Goal: Information Seeking & Learning: Learn about a topic

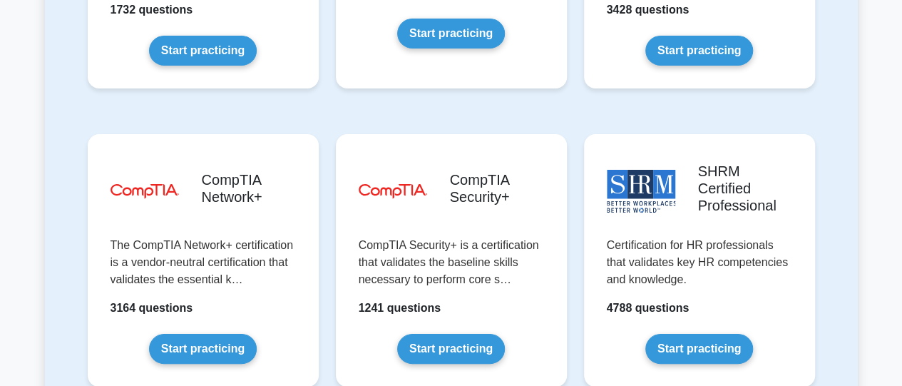
scroll to position [2713, 0]
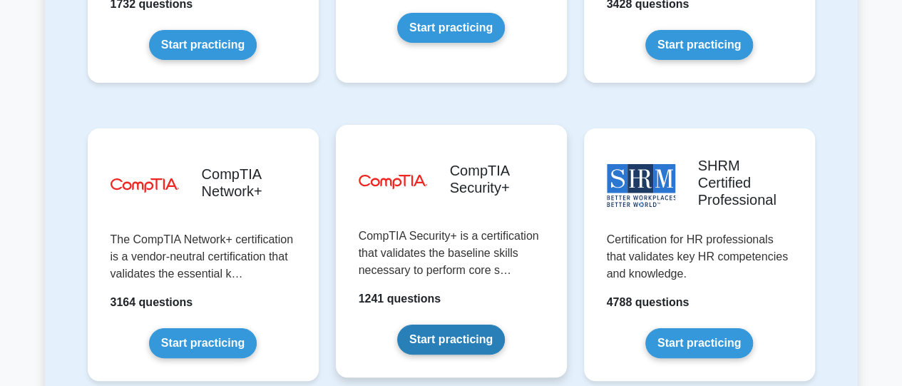
click at [469, 324] on link "Start practicing" at bounding box center [451, 339] width 108 height 30
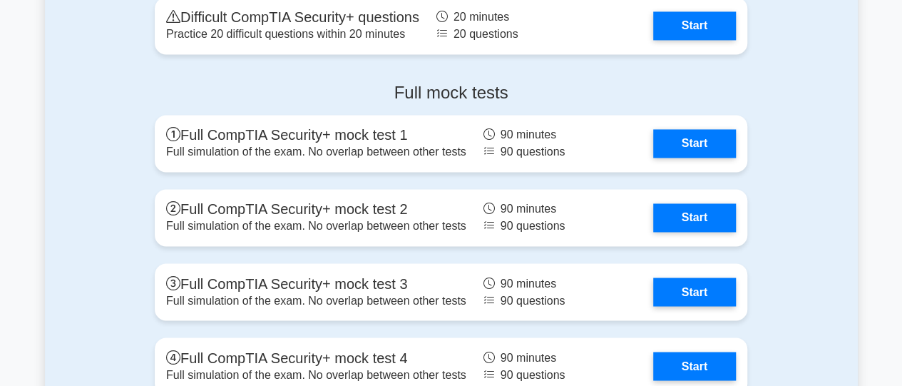
scroll to position [3807, 0]
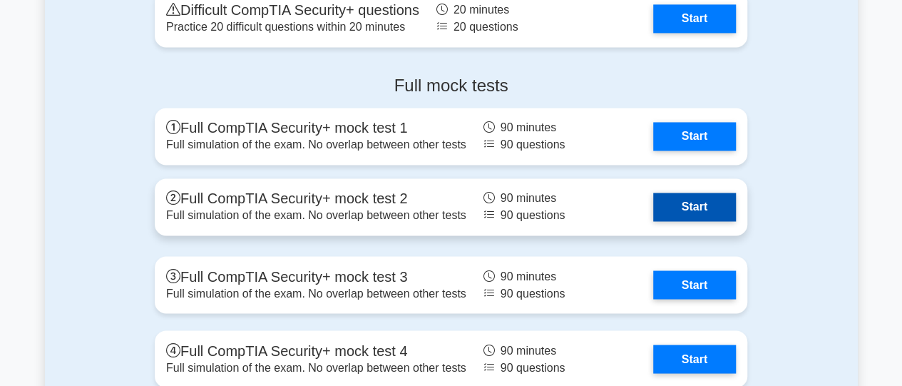
click at [710, 206] on link "Start" at bounding box center [694, 206] width 83 height 29
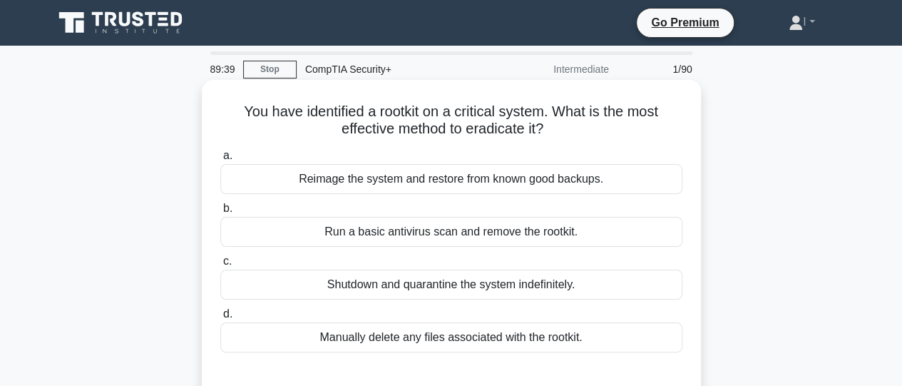
click at [515, 188] on div "Reimage the system and restore from known good backups." at bounding box center [451, 179] width 462 height 30
click at [220, 160] on input "a. Reimage the system and restore from known good backups." at bounding box center [220, 155] width 0 height 9
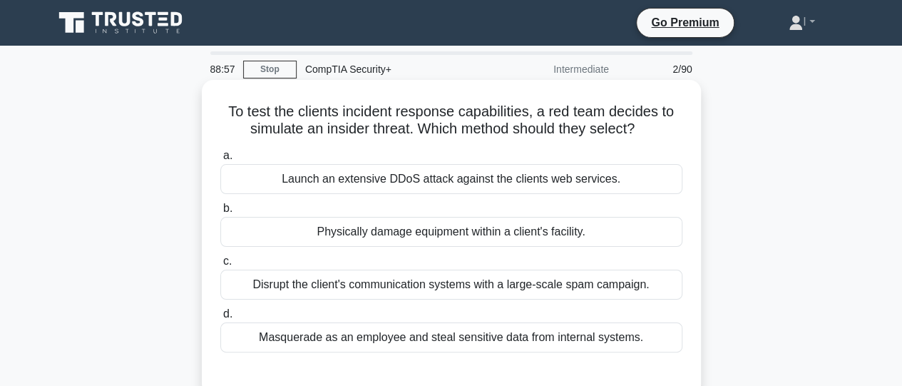
click at [510, 183] on div "Launch an extensive DDoS attack against the clients web services." at bounding box center [451, 179] width 462 height 30
click at [220, 160] on input "a. Launch an extensive DDoS attack against the clients web services." at bounding box center [220, 155] width 0 height 9
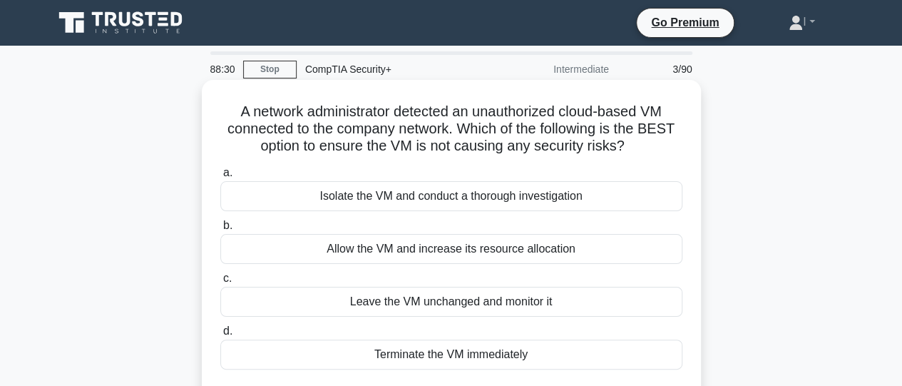
click at [529, 197] on div "Isolate the VM and conduct a thorough investigation" at bounding box center [451, 196] width 462 height 30
click at [220, 177] on input "a. Isolate the VM and conduct a thorough investigation" at bounding box center [220, 172] width 0 height 9
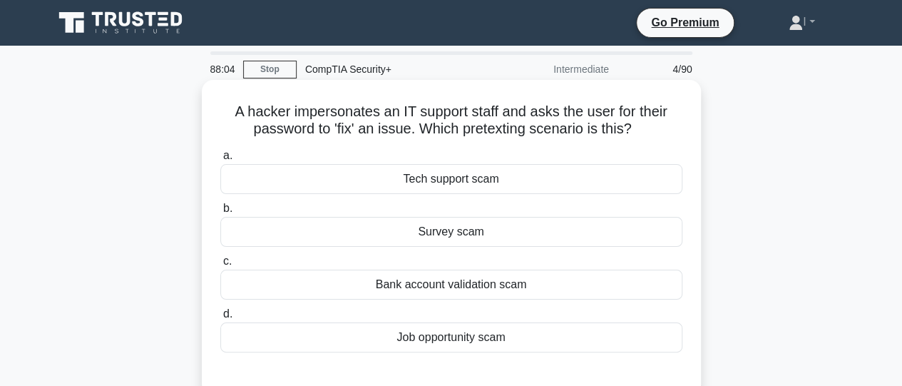
click at [517, 179] on div "Tech support scam" at bounding box center [451, 179] width 462 height 30
click at [220, 160] on input "a. Tech support scam" at bounding box center [220, 155] width 0 height 9
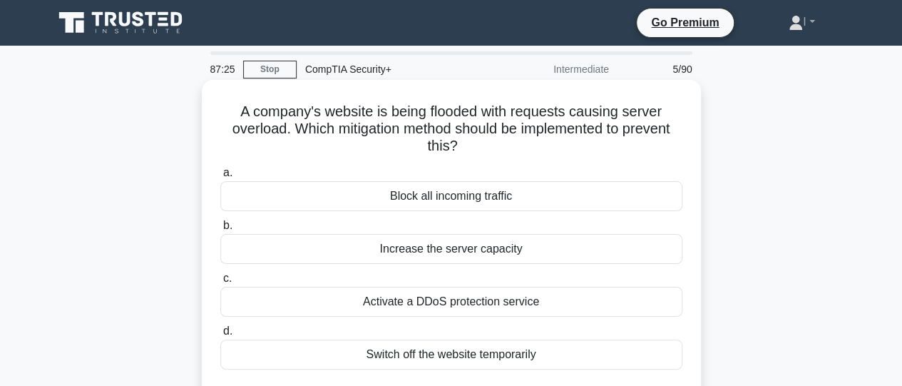
click at [484, 306] on div "Activate a DDoS protection service" at bounding box center [451, 302] width 462 height 30
click at [220, 283] on input "c. Activate a DDoS protection service" at bounding box center [220, 278] width 0 height 9
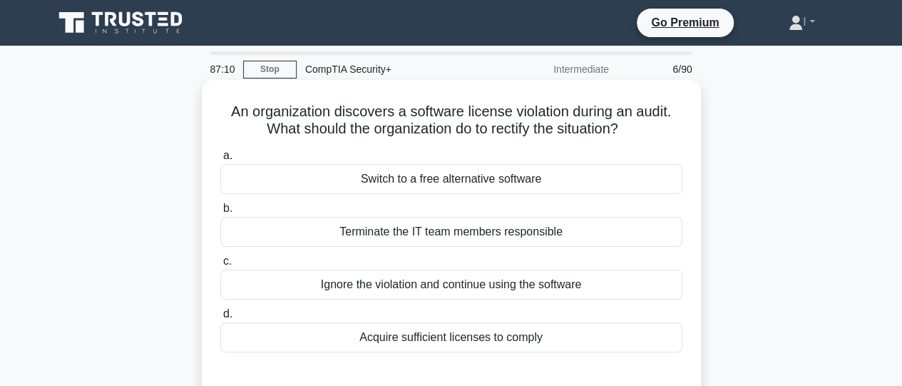
click at [472, 337] on div "Acquire sufficient licenses to comply" at bounding box center [451, 337] width 462 height 30
click at [220, 319] on input "d. Acquire sufficient licenses to comply" at bounding box center [220, 313] width 0 height 9
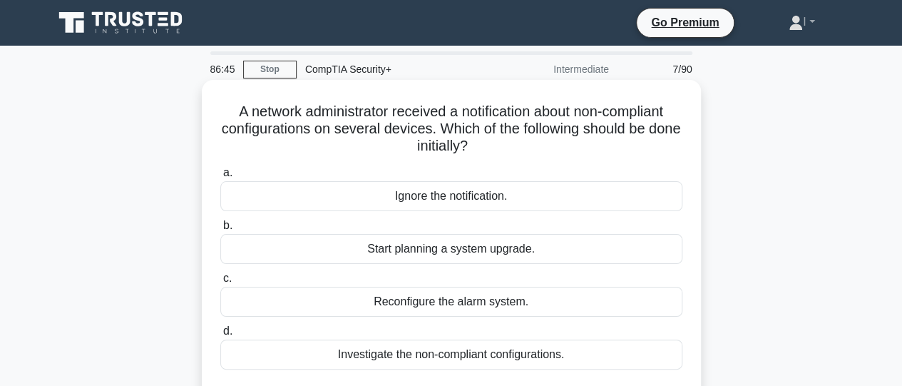
click at [475, 362] on div "Investigate the non-compliant configurations." at bounding box center [451, 354] width 462 height 30
click at [220, 336] on input "d. Investigate the non-compliant configurations." at bounding box center [220, 330] width 0 height 9
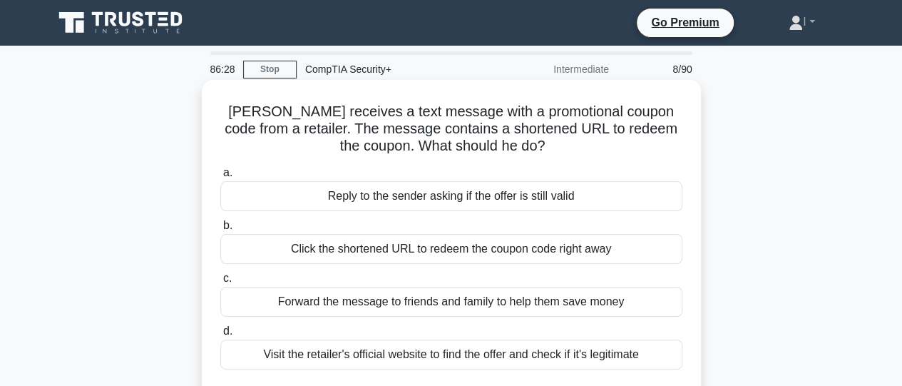
click at [459, 354] on div "Visit the retailer's official website to find the offer and check if it's legit…" at bounding box center [451, 354] width 462 height 30
click at [220, 336] on input "d. Visit the retailer's official website to find the offer and check if it's le…" at bounding box center [220, 330] width 0 height 9
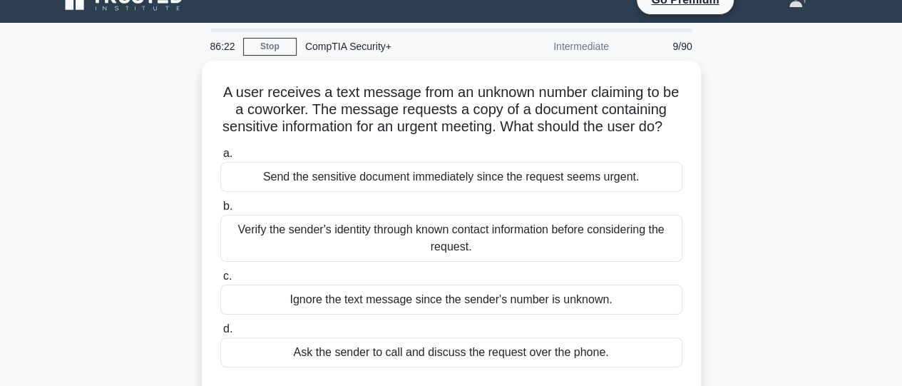
scroll to position [29, 0]
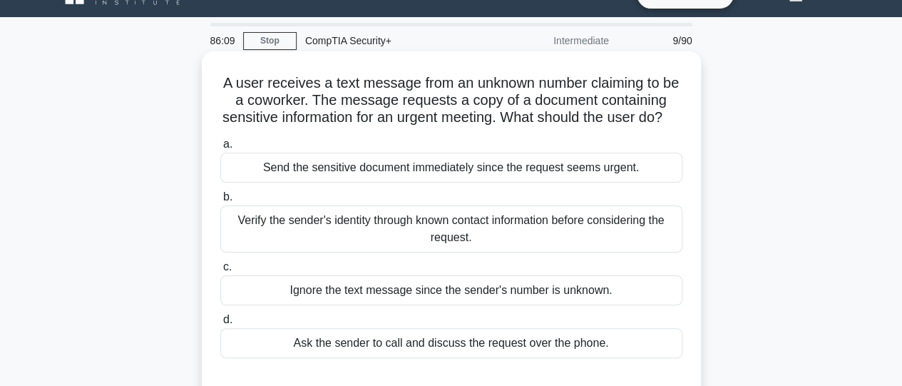
click at [567, 234] on div "Verify the sender's identity through known contact information before consideri…" at bounding box center [451, 228] width 462 height 47
click at [220, 202] on input "b. Verify the sender's identity through known contact information before consid…" at bounding box center [220, 196] width 0 height 9
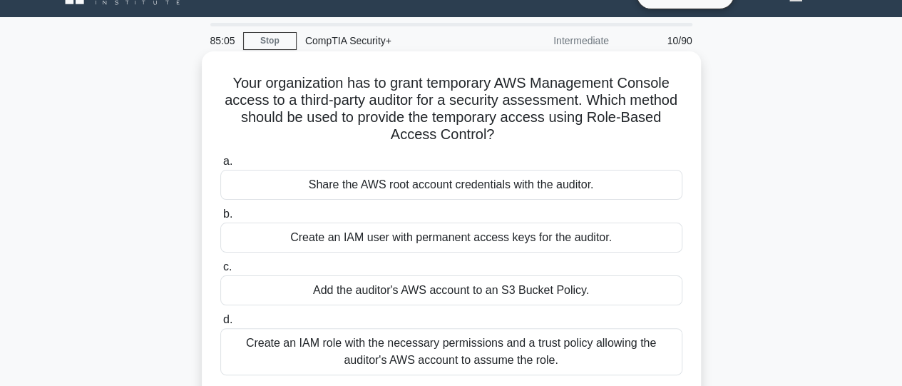
click at [492, 366] on div "Create an IAM role with the necessary permissions and a trust policy allowing t…" at bounding box center [451, 351] width 462 height 47
click at [220, 324] on input "d. Create an IAM role with the necessary permissions and a trust policy allowin…" at bounding box center [220, 319] width 0 height 9
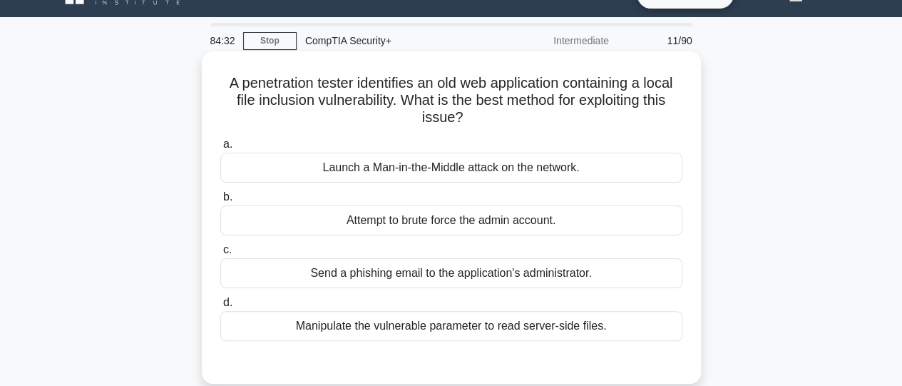
click at [440, 169] on div "Launch a Man-in-the-Middle attack on the network." at bounding box center [451, 168] width 462 height 30
click at [220, 149] on input "a. Launch a Man-in-the-Middle attack on the network." at bounding box center [220, 144] width 0 height 9
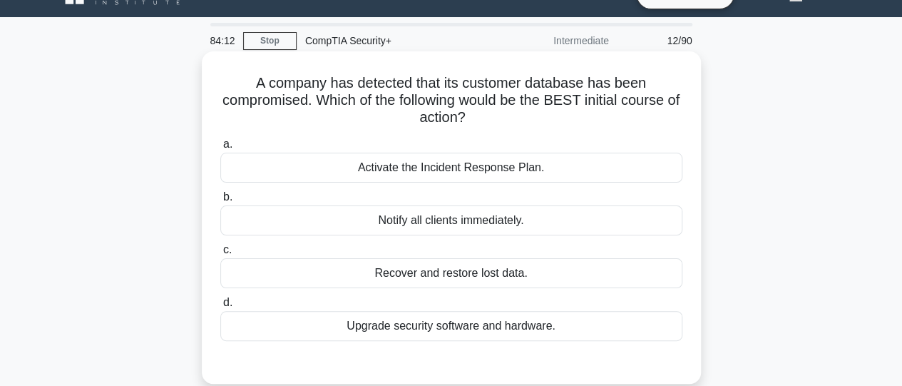
click at [452, 267] on div "Recover and restore lost data." at bounding box center [451, 273] width 462 height 30
click at [220, 254] on input "c. Recover and restore lost data." at bounding box center [220, 249] width 0 height 9
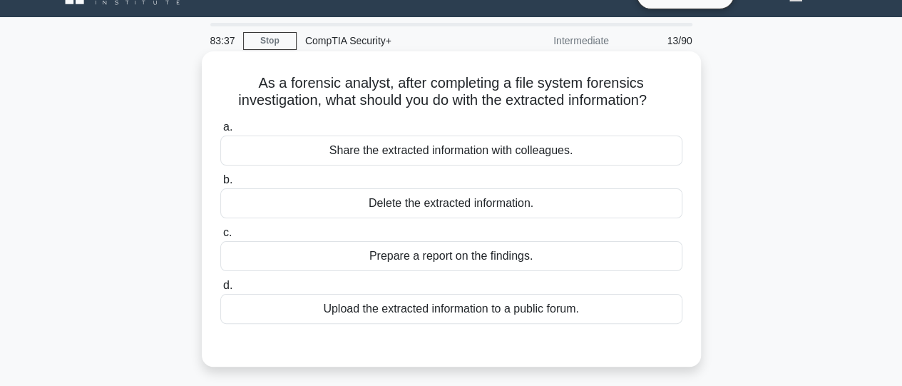
click at [448, 261] on div "Prepare a report on the findings." at bounding box center [451, 256] width 462 height 30
click at [220, 237] on input "c. Prepare a report on the findings." at bounding box center [220, 232] width 0 height 9
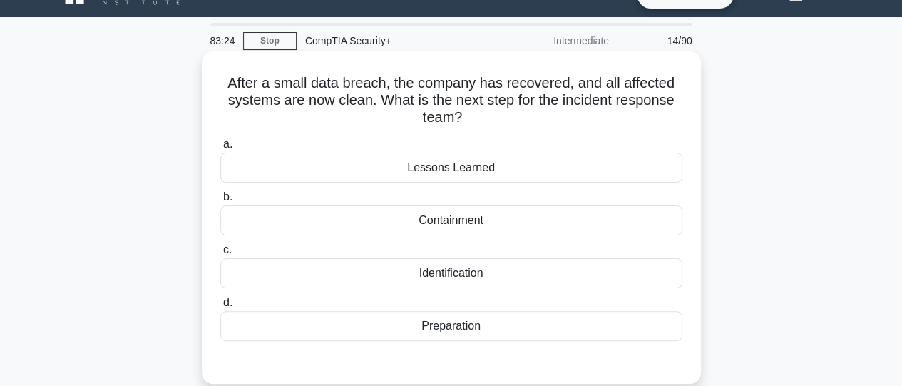
click at [452, 223] on div "Containment" at bounding box center [451, 220] width 462 height 30
click at [220, 202] on input "b. Containment" at bounding box center [220, 196] width 0 height 9
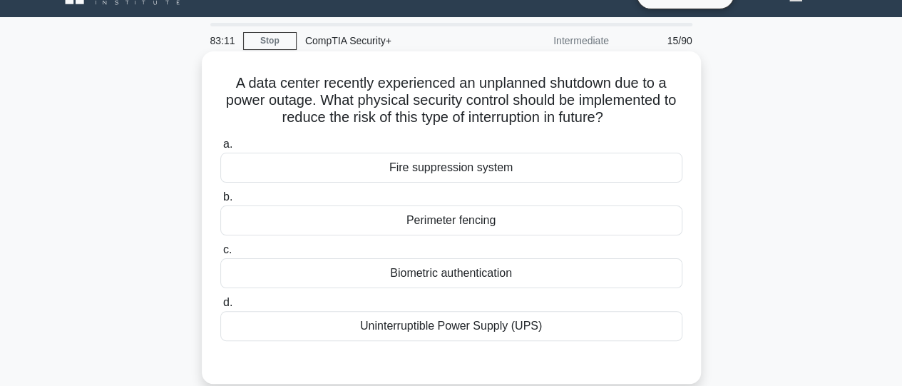
click at [481, 324] on div "Uninterruptible Power Supply (UPS)" at bounding box center [451, 326] width 462 height 30
click at [220, 307] on input "d. Uninterruptible Power Supply (UPS)" at bounding box center [220, 302] width 0 height 9
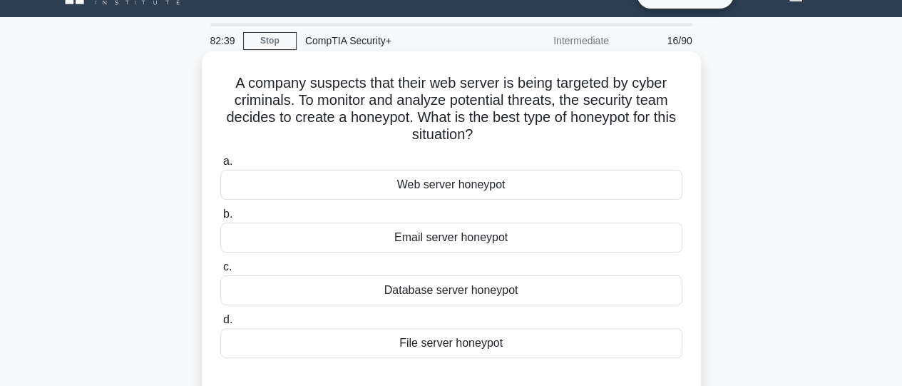
click at [466, 189] on div "Web server honeypot" at bounding box center [451, 185] width 462 height 30
click at [220, 166] on input "a. Web server honeypot" at bounding box center [220, 161] width 0 height 9
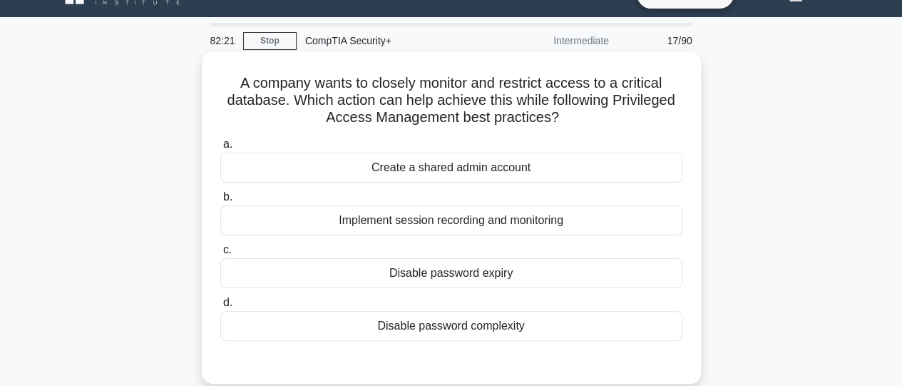
click at [475, 226] on div "Implement session recording and monitoring" at bounding box center [451, 220] width 462 height 30
click at [220, 202] on input "b. Implement session recording and monitoring" at bounding box center [220, 196] width 0 height 9
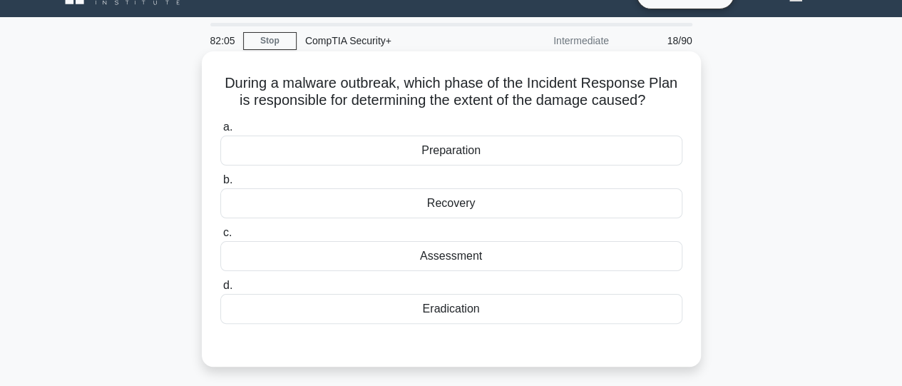
click at [465, 263] on div "Assessment" at bounding box center [451, 256] width 462 height 30
click at [220, 237] on input "c. Assessment" at bounding box center [220, 232] width 0 height 9
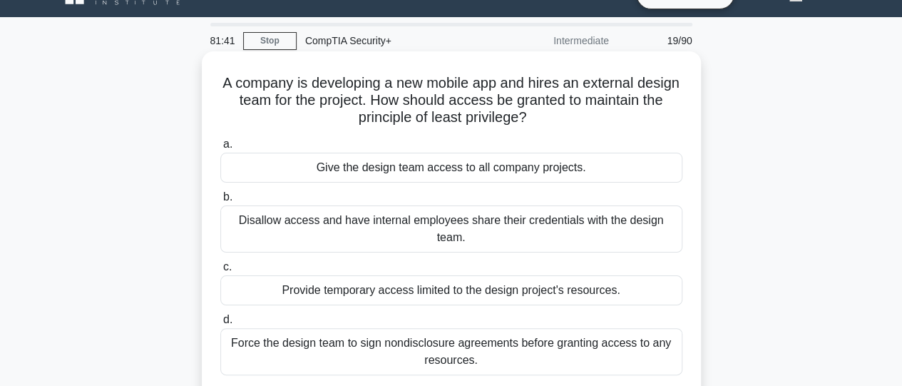
click at [473, 287] on div "Provide temporary access limited to the design project's resources." at bounding box center [451, 290] width 462 height 30
click at [220, 272] on input "c. Provide temporary access limited to the design project's resources." at bounding box center [220, 266] width 0 height 9
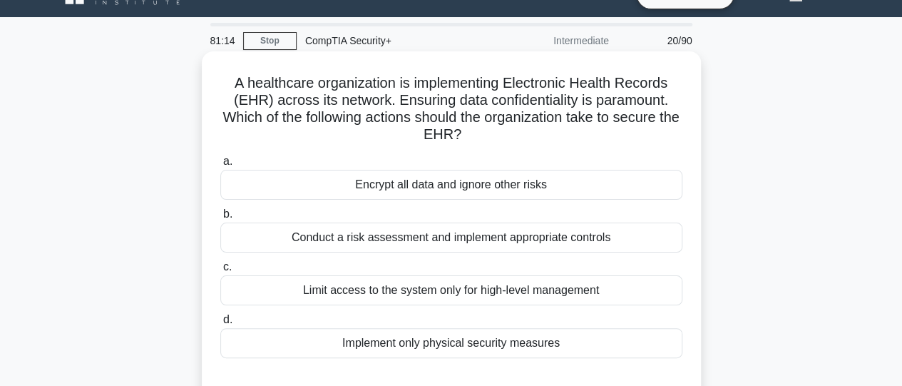
click at [467, 249] on div "Conduct a risk assessment and implement appropriate controls" at bounding box center [451, 237] width 462 height 30
click at [220, 219] on input "b. Conduct a risk assessment and implement appropriate controls" at bounding box center [220, 214] width 0 height 9
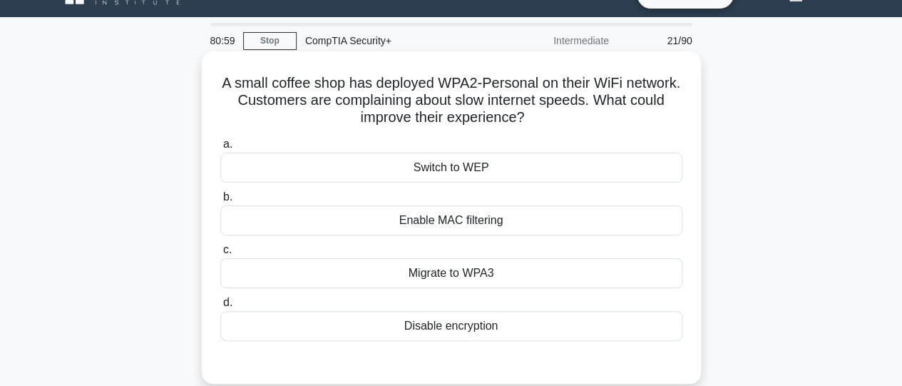
click at [472, 279] on div "Migrate to WPA3" at bounding box center [451, 273] width 462 height 30
click at [220, 254] on input "c. Migrate to WPA3" at bounding box center [220, 249] width 0 height 9
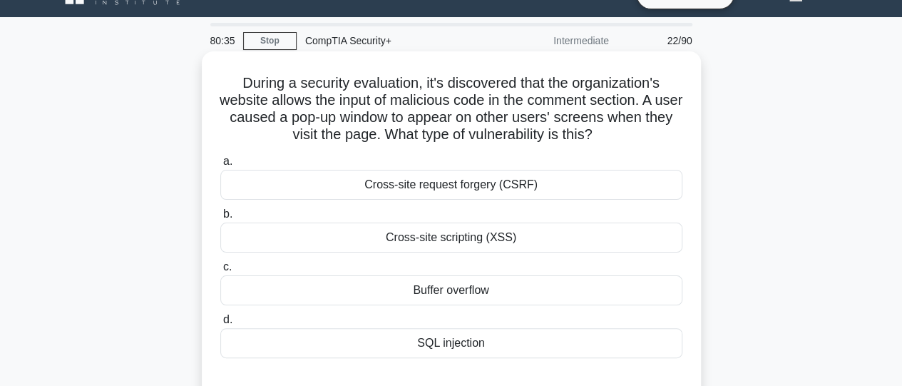
click at [475, 339] on div "SQL injection" at bounding box center [451, 343] width 462 height 30
click at [220, 324] on input "d. SQL injection" at bounding box center [220, 319] width 0 height 9
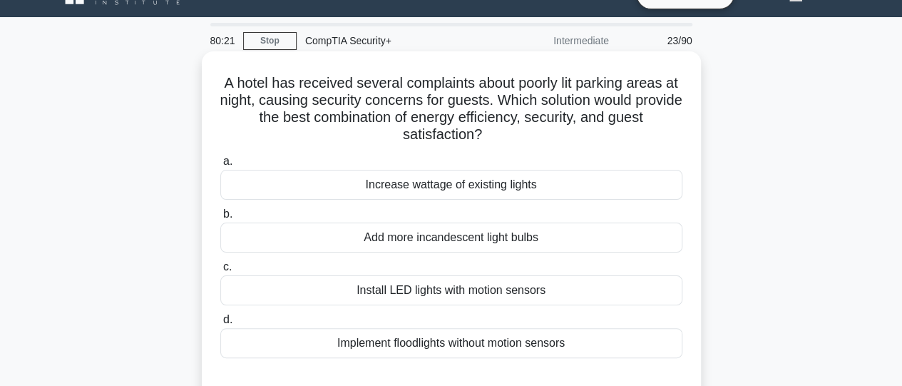
click at [475, 294] on div "Install LED lights with motion sensors" at bounding box center [451, 290] width 462 height 30
click at [220, 272] on input "c. Install LED lights with motion sensors" at bounding box center [220, 266] width 0 height 9
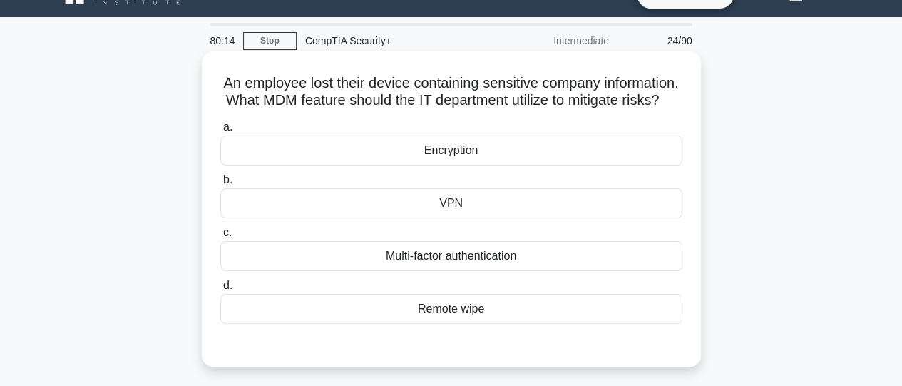
click at [468, 324] on div "Remote wipe" at bounding box center [451, 309] width 462 height 30
click at [220, 290] on input "d. Remote wipe" at bounding box center [220, 285] width 0 height 9
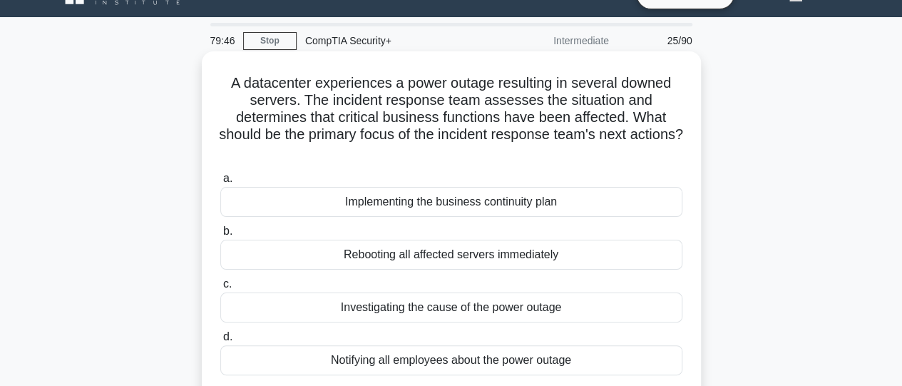
click at [465, 207] on div "Implementing the business continuity plan" at bounding box center [451, 202] width 462 height 30
click at [220, 183] on input "a. Implementing the business continuity plan" at bounding box center [220, 178] width 0 height 9
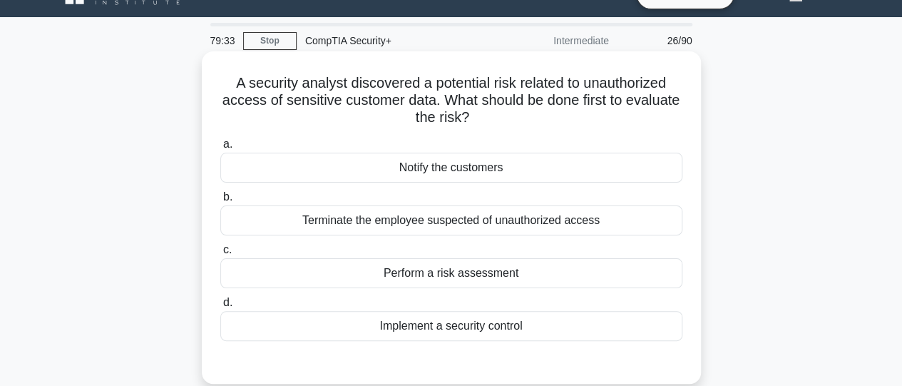
click at [477, 277] on div "Perform a risk assessment" at bounding box center [451, 273] width 462 height 30
click at [220, 254] on input "c. Perform a risk assessment" at bounding box center [220, 249] width 0 height 9
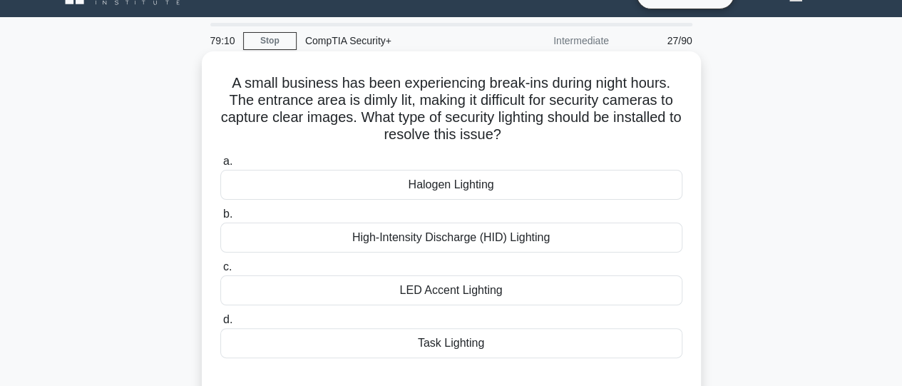
click at [474, 240] on div "High-Intensity Discharge (HID) Lighting" at bounding box center [451, 237] width 462 height 30
click at [220, 219] on input "b. High-Intensity Discharge (HID) Lighting" at bounding box center [220, 214] width 0 height 9
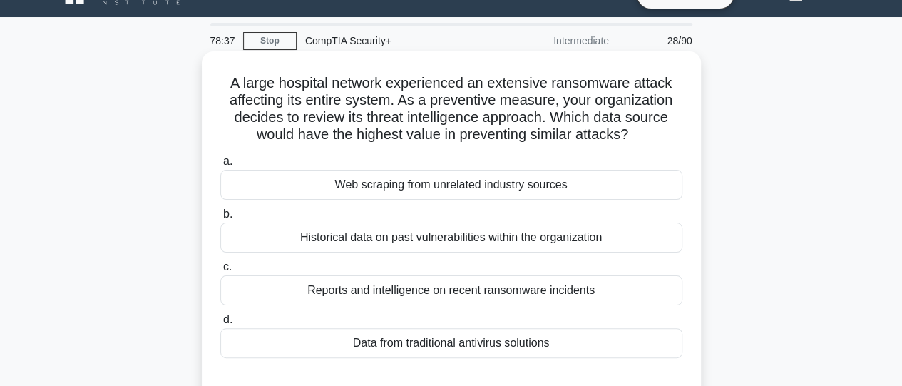
click at [461, 289] on div "Reports and intelligence on recent ransomware incidents" at bounding box center [451, 290] width 462 height 30
click at [220, 272] on input "c. Reports and intelligence on recent ransomware incidents" at bounding box center [220, 266] width 0 height 9
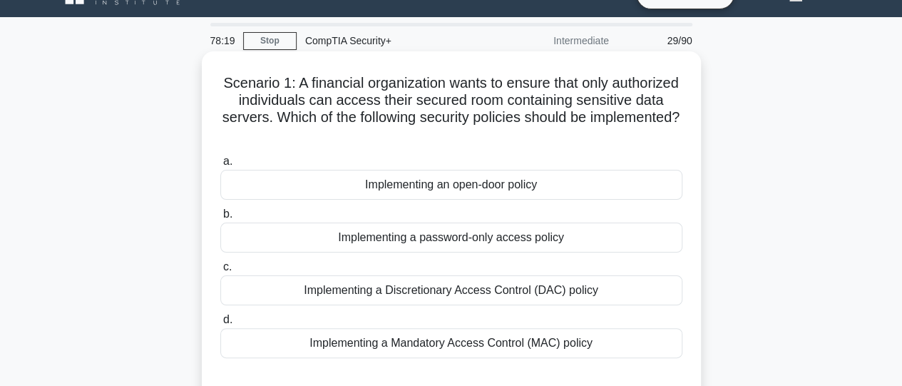
click at [463, 239] on div "Implementing a password-only access policy" at bounding box center [451, 237] width 462 height 30
click at [220, 219] on input "b. Implementing a password-only access policy" at bounding box center [220, 214] width 0 height 9
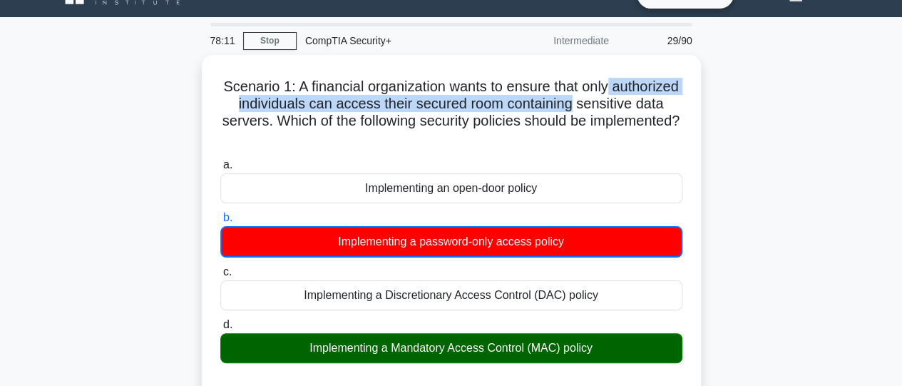
drag, startPoint x: 897, startPoint y: 80, endPoint x: 912, endPoint y: 115, distance: 38.0
click at [901, 115] on html "Go Premium I" at bounding box center [451, 356] width 902 height 770
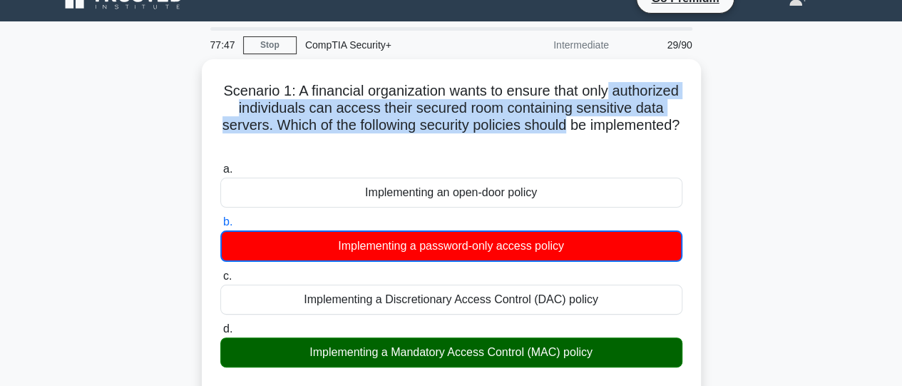
scroll to position [31, 0]
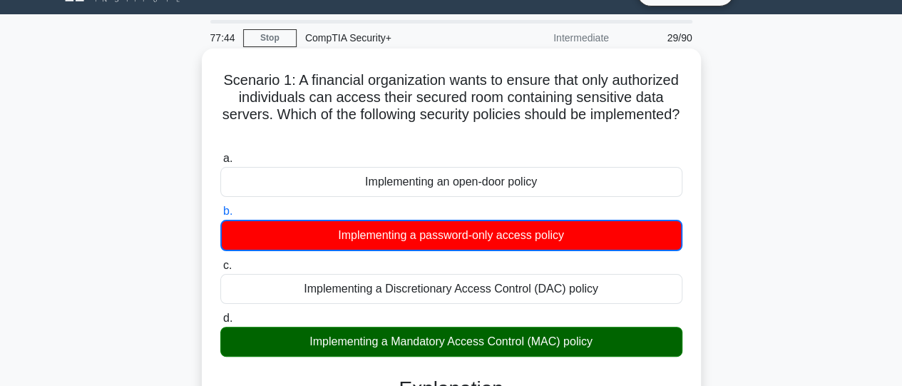
click at [577, 340] on div "Implementing a Mandatory Access Control (MAC) policy" at bounding box center [451, 341] width 462 height 30
click at [220, 323] on input "d. Implementing a Mandatory Access Control (MAC) policy" at bounding box center [220, 318] width 0 height 9
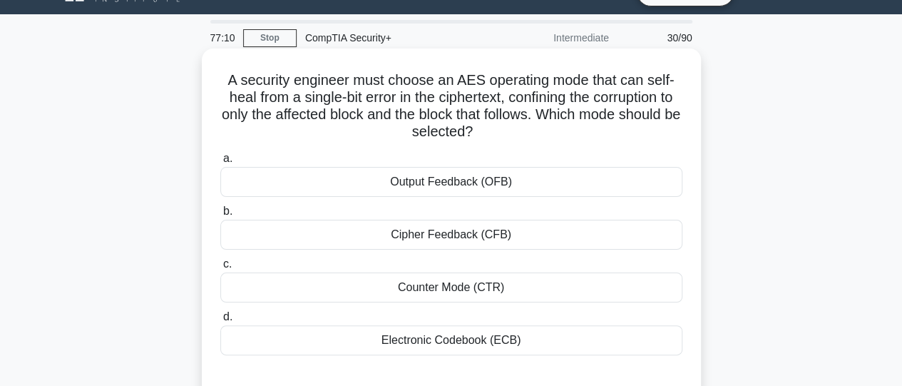
click at [493, 237] on div "Cipher Feedback (CFB)" at bounding box center [451, 235] width 462 height 30
click at [220, 216] on input "b. Cipher Feedback (CFB)" at bounding box center [220, 211] width 0 height 9
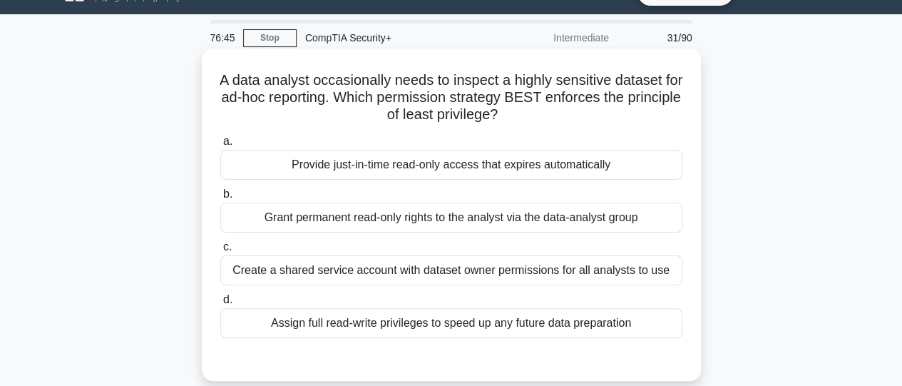
click at [458, 168] on div "Provide just-in-time read-only access that expires automatically" at bounding box center [451, 165] width 462 height 30
click at [220, 146] on input "a. Provide just-in-time read-only access that expires automatically" at bounding box center [220, 141] width 0 height 9
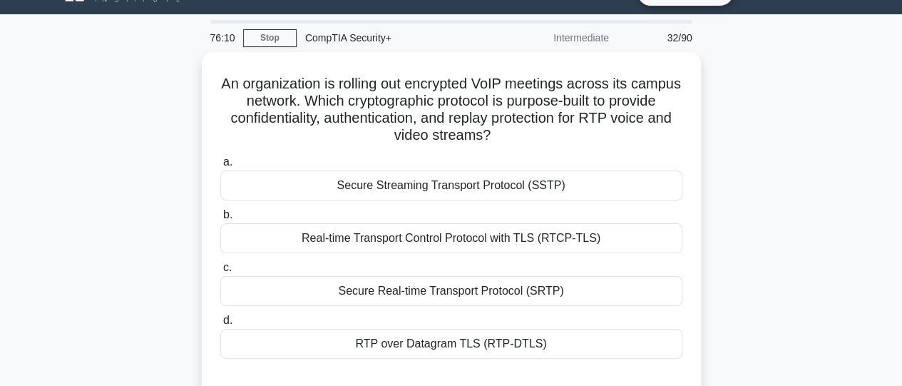
drag, startPoint x: 458, startPoint y: 168, endPoint x: 758, endPoint y: 196, distance: 302.1
click at [758, 196] on div "An organization is rolling out encrypted VoIP meetings across its campus networ…" at bounding box center [451, 235] width 813 height 366
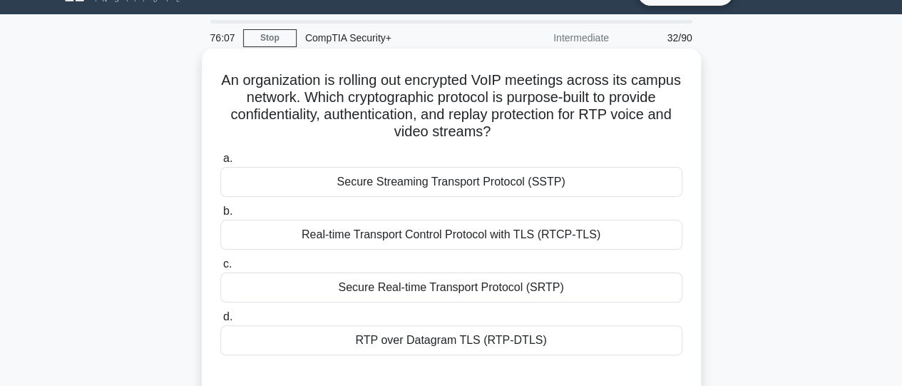
click at [409, 339] on div "RTP over Datagram TLS (RTP-DTLS)" at bounding box center [451, 340] width 462 height 30
click at [220, 321] on input "d. RTP over Datagram TLS (RTP-DTLS)" at bounding box center [220, 316] width 0 height 9
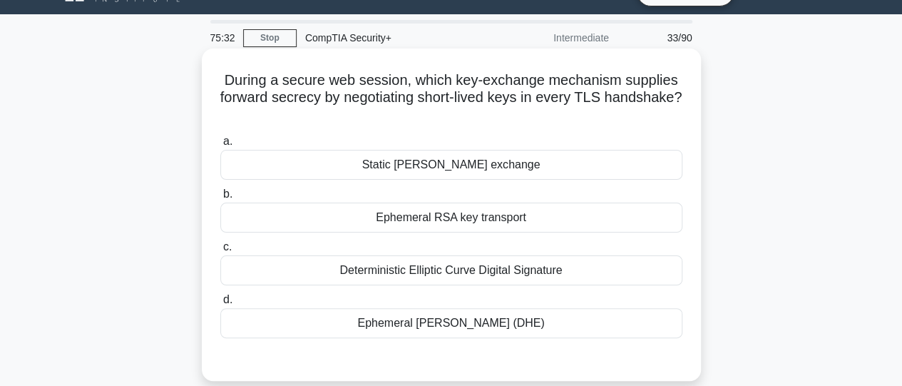
click at [449, 270] on div "Deterministic Elliptic Curve Digital Signature" at bounding box center [451, 270] width 462 height 30
click at [220, 252] on input "c. Deterministic Elliptic Curve Digital Signature" at bounding box center [220, 246] width 0 height 9
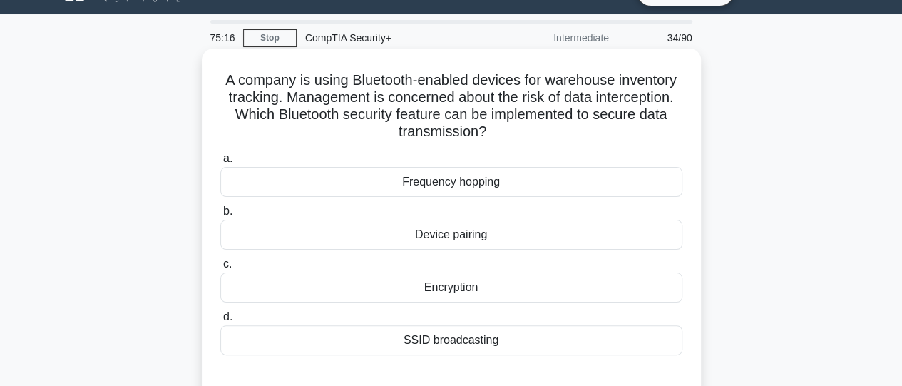
click at [433, 236] on div "Device pairing" at bounding box center [451, 235] width 462 height 30
click at [220, 216] on input "b. Device pairing" at bounding box center [220, 211] width 0 height 9
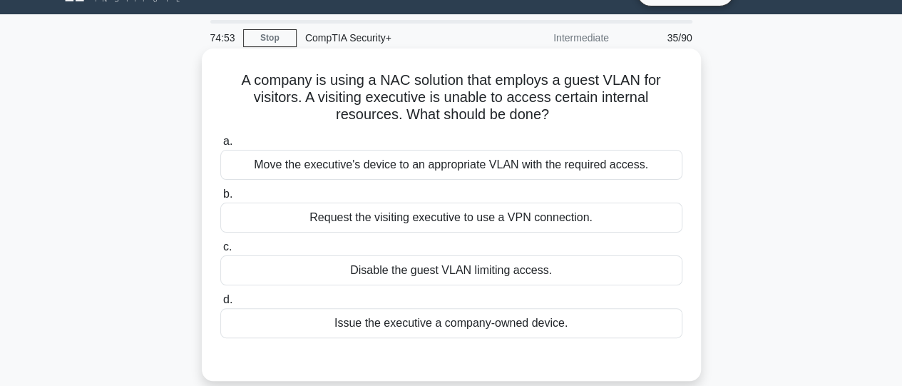
click at [428, 225] on div "Request the visiting executive to use a VPN connection." at bounding box center [451, 217] width 462 height 30
click at [220, 199] on input "b. Request the visiting executive to use a VPN connection." at bounding box center [220, 194] width 0 height 9
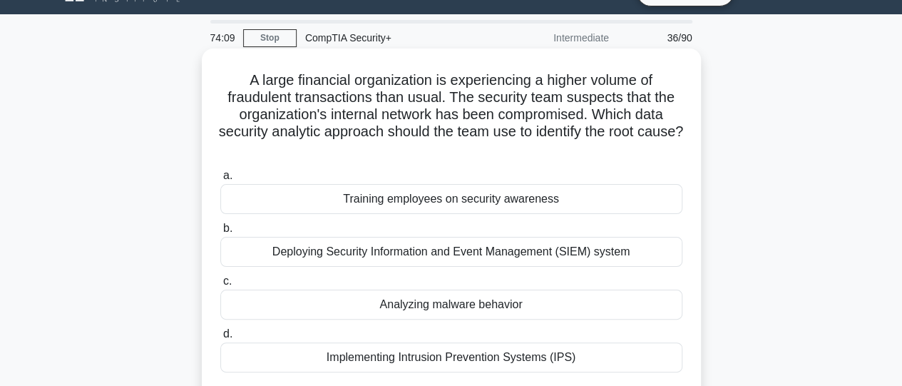
click at [438, 254] on div "Deploying Security Information and Event Management (SIEM) system" at bounding box center [451, 252] width 462 height 30
click at [220, 233] on input "b. Deploying Security Information and Event Management (SIEM) system" at bounding box center [220, 228] width 0 height 9
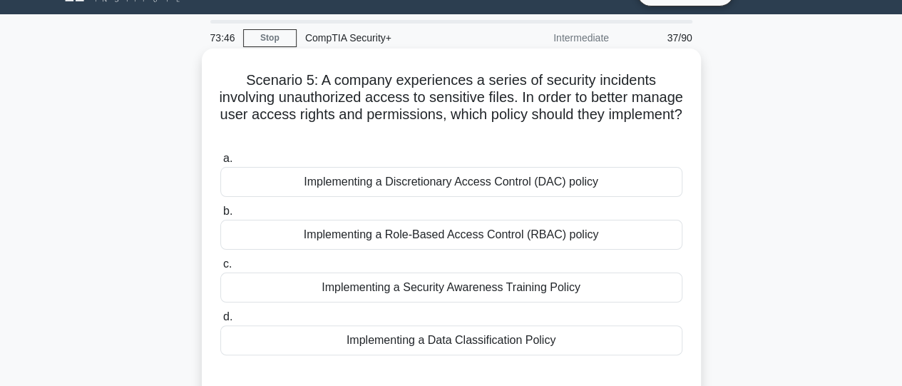
click at [442, 346] on div "Implementing a Data Classification Policy" at bounding box center [451, 340] width 462 height 30
click at [220, 321] on input "d. Implementing a Data Classification Policy" at bounding box center [220, 316] width 0 height 9
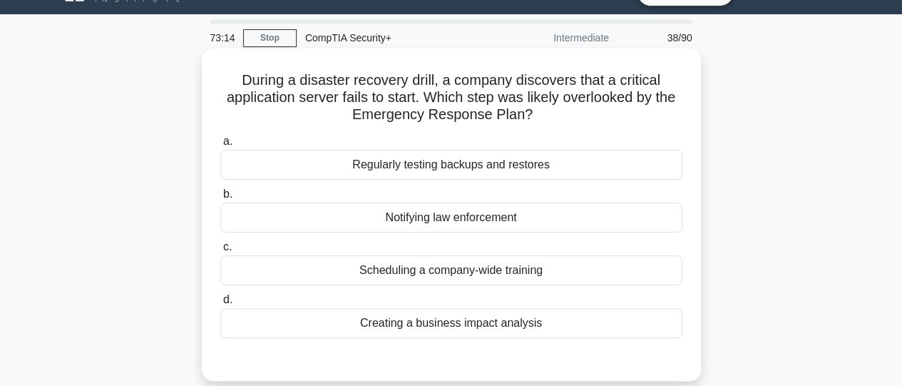
click at [448, 170] on div "Regularly testing backups and restores" at bounding box center [451, 165] width 462 height 30
click at [220, 146] on input "a. Regularly testing backups and restores" at bounding box center [220, 141] width 0 height 9
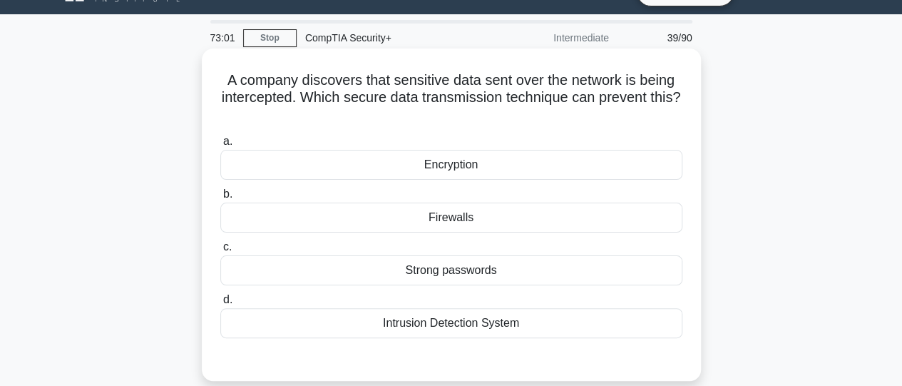
drag, startPoint x: 448, startPoint y: 170, endPoint x: 433, endPoint y: 172, distance: 14.3
click at [433, 172] on div "Encryption" at bounding box center [451, 165] width 462 height 30
click at [220, 146] on input "a. Encryption" at bounding box center [220, 141] width 0 height 9
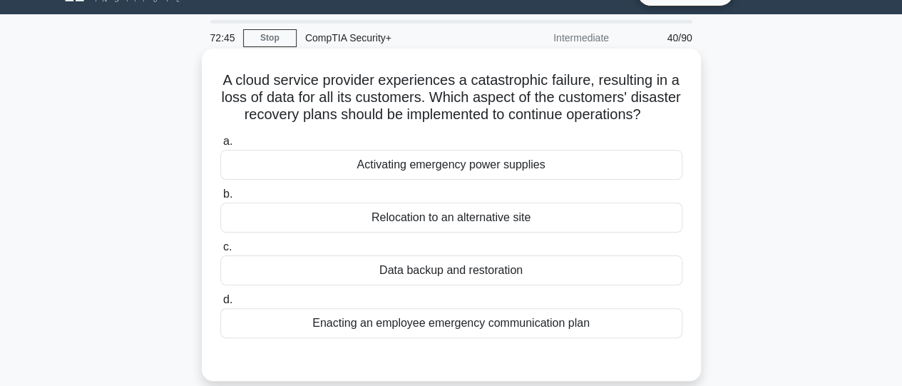
click at [445, 281] on div "Data backup and restoration" at bounding box center [451, 270] width 462 height 30
click at [220, 252] on input "c. Data backup and restoration" at bounding box center [220, 246] width 0 height 9
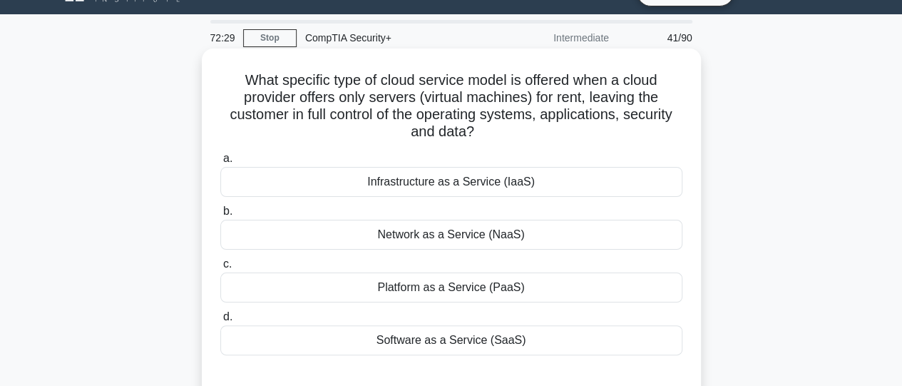
click at [408, 183] on div "Infrastructure as a Service (IaaS)" at bounding box center [451, 182] width 462 height 30
click at [220, 163] on input "a. Infrastructure as a Service (IaaS)" at bounding box center [220, 158] width 0 height 9
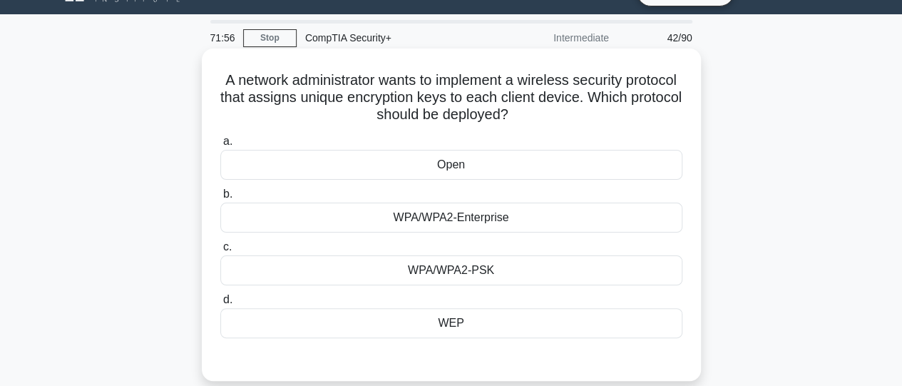
click at [448, 269] on div "WPA/WPA2-PSK" at bounding box center [451, 270] width 462 height 30
click at [220, 252] on input "c. WPA/WPA2-PSK" at bounding box center [220, 246] width 0 height 9
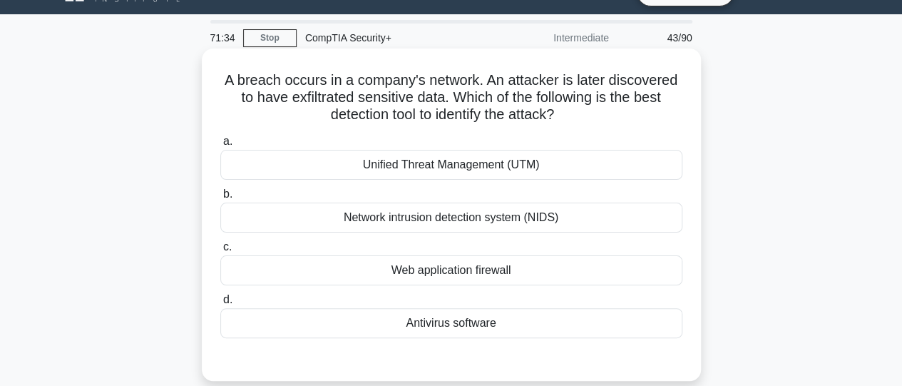
click at [446, 221] on div "Network intrusion detection system (NIDS)" at bounding box center [451, 217] width 462 height 30
click at [220, 199] on input "b. Network intrusion detection system (NIDS)" at bounding box center [220, 194] width 0 height 9
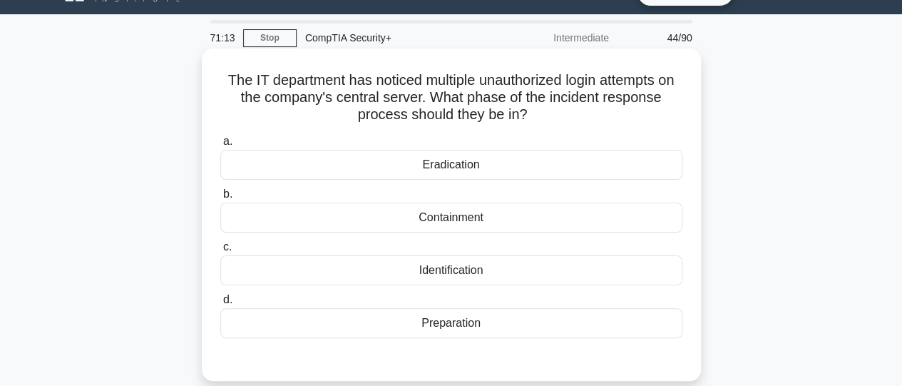
click at [455, 269] on div "Identification" at bounding box center [451, 270] width 462 height 30
click at [220, 252] on input "c. Identification" at bounding box center [220, 246] width 0 height 9
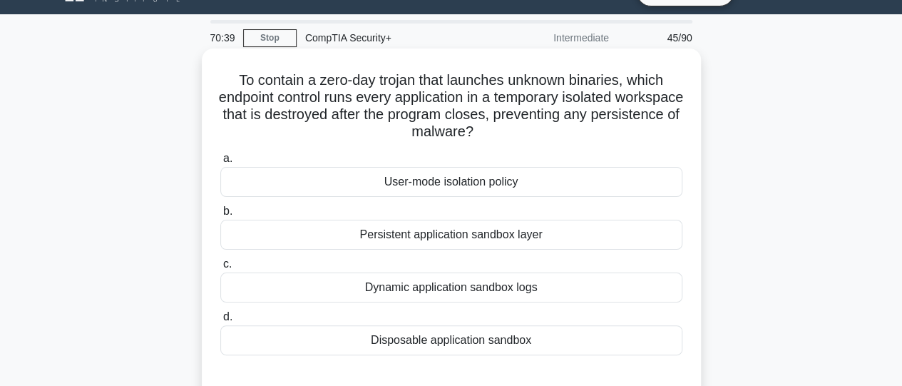
click at [430, 239] on div "Persistent application sandbox layer" at bounding box center [451, 235] width 462 height 30
click at [220, 216] on input "b. Persistent application sandbox layer" at bounding box center [220, 211] width 0 height 9
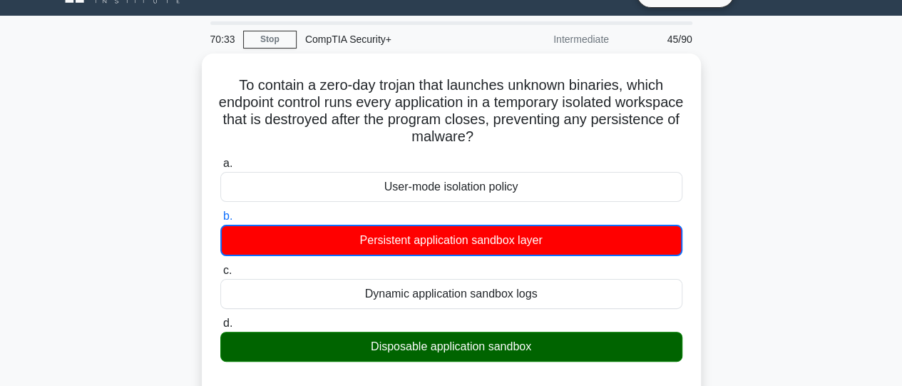
scroll to position [25, 0]
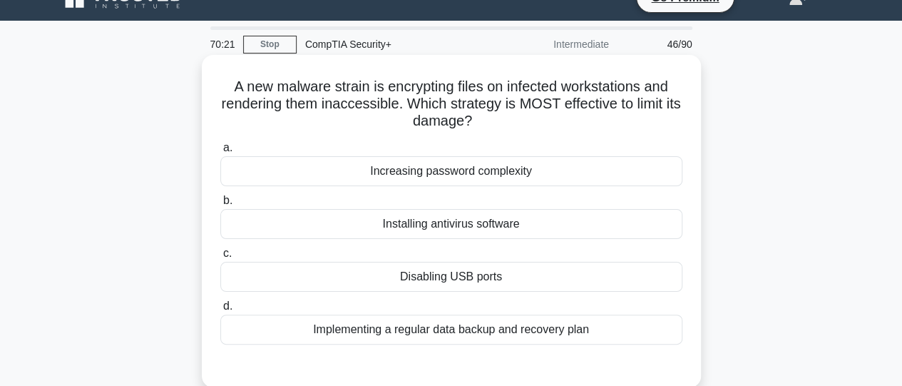
click at [553, 331] on div "Implementing a regular data backup and recovery plan" at bounding box center [451, 329] width 462 height 30
click at [220, 311] on input "d. Implementing a regular data backup and recovery plan" at bounding box center [220, 305] width 0 height 9
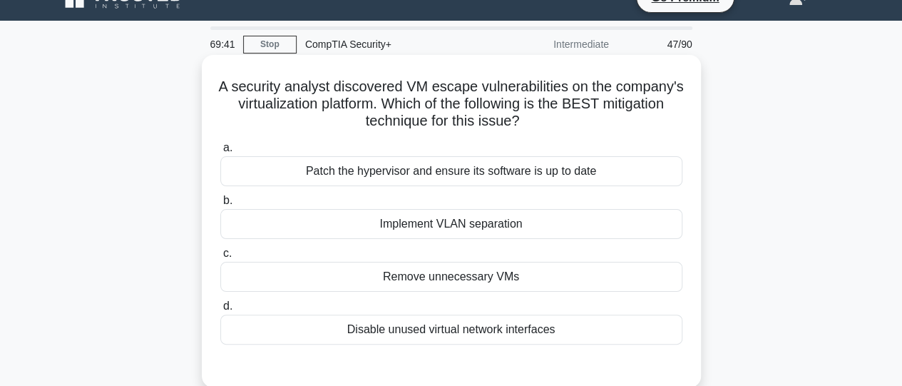
click at [460, 180] on div "Patch the hypervisor and ensure its software is up to date" at bounding box center [451, 171] width 462 height 30
click at [220, 153] on input "a. Patch the hypervisor and ensure its software is up to date" at bounding box center [220, 147] width 0 height 9
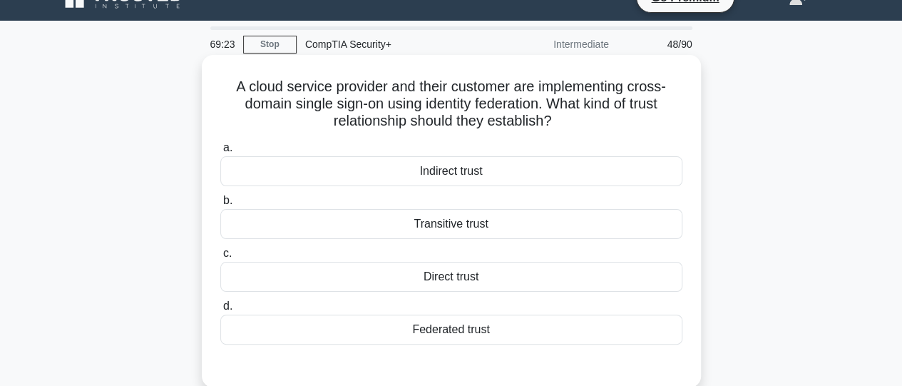
click at [516, 331] on div "Federated trust" at bounding box center [451, 329] width 462 height 30
click at [220, 311] on input "d. Federated trust" at bounding box center [220, 305] width 0 height 9
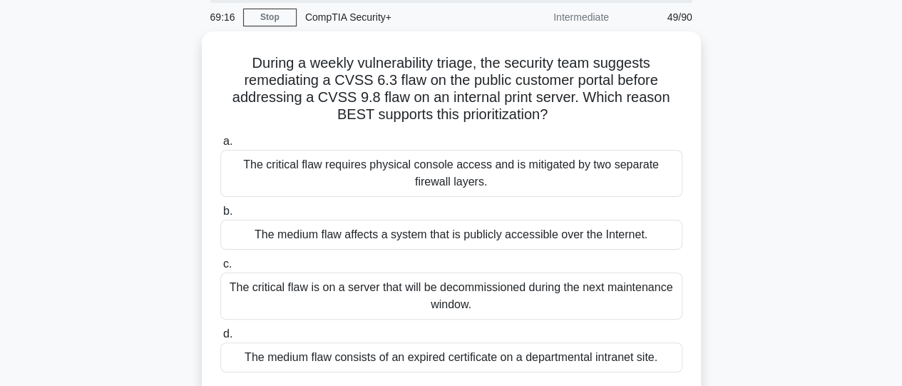
scroll to position [53, 0]
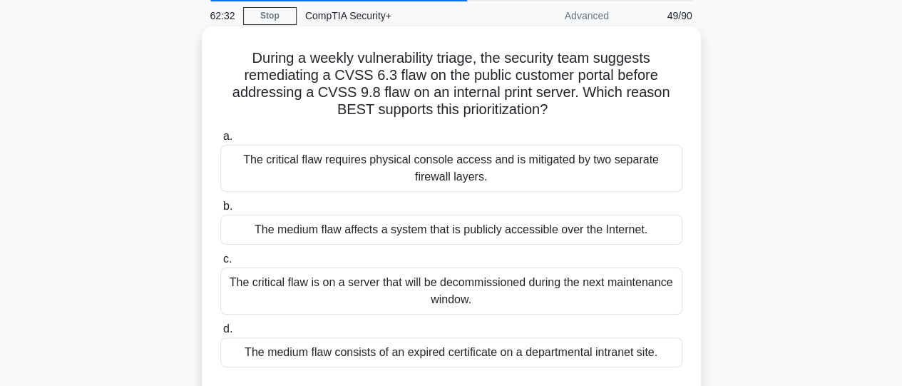
click at [338, 290] on div "The critical flaw is on a server that will be decommissioned during the next ma…" at bounding box center [451, 290] width 462 height 47
click at [220, 264] on input "c. The critical flaw is on a server that will be decommissioned during the next…" at bounding box center [220, 258] width 0 height 9
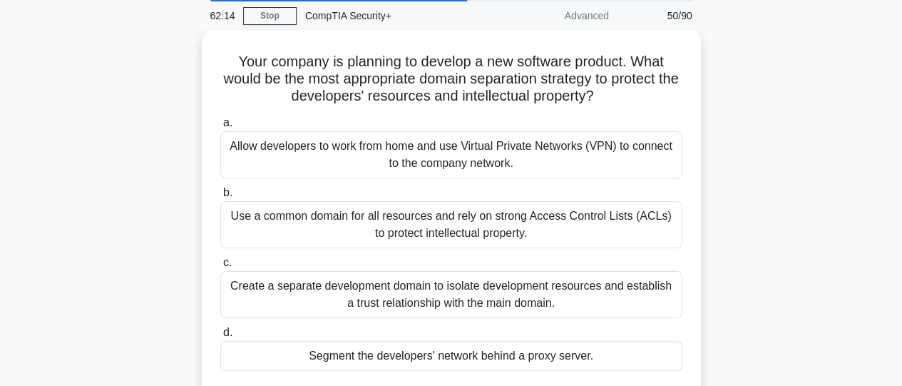
click at [768, 195] on div "Your company is planning to develop a new software product. What would be the m…" at bounding box center [451, 230] width 813 height 401
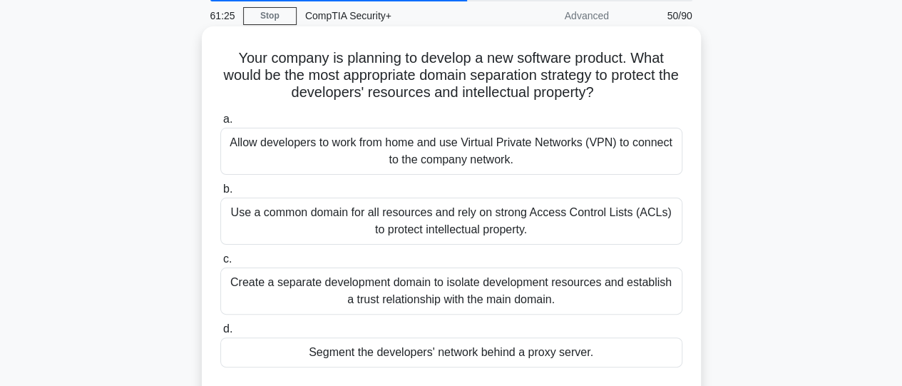
click at [479, 296] on div "Create a separate development domain to isolate development resources and estab…" at bounding box center [451, 290] width 462 height 47
click at [220, 264] on input "c. Create a separate development domain to isolate development resources and es…" at bounding box center [220, 258] width 0 height 9
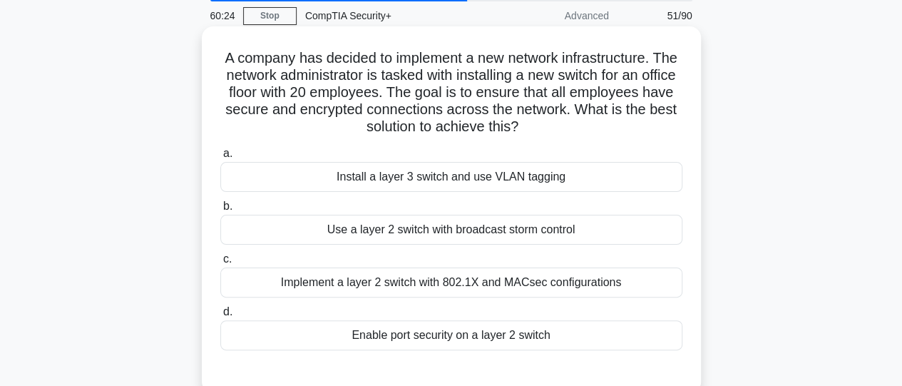
click at [492, 279] on div "Implement a layer 2 switch with 802.1X and MACsec configurations" at bounding box center [451, 282] width 462 height 30
click at [220, 264] on input "c. Implement a layer 2 switch with 802.1X and MACsec configurations" at bounding box center [220, 258] width 0 height 9
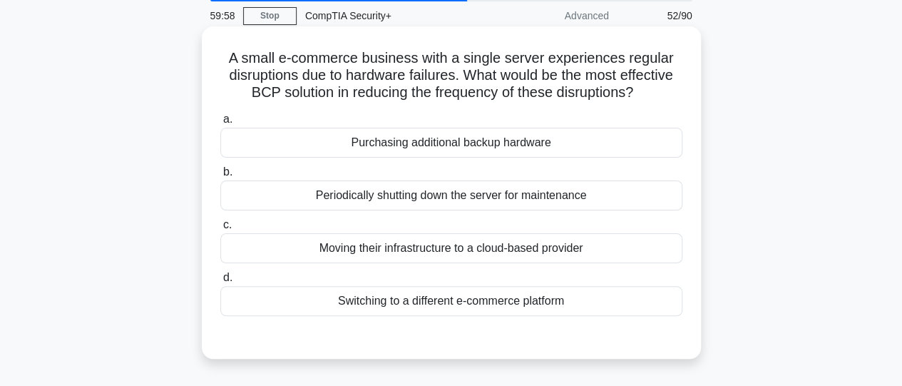
click at [514, 242] on div "Moving their infrastructure to a cloud-based provider" at bounding box center [451, 248] width 462 height 30
click at [220, 230] on input "c. Moving their infrastructure to a cloud-based provider" at bounding box center [220, 224] width 0 height 9
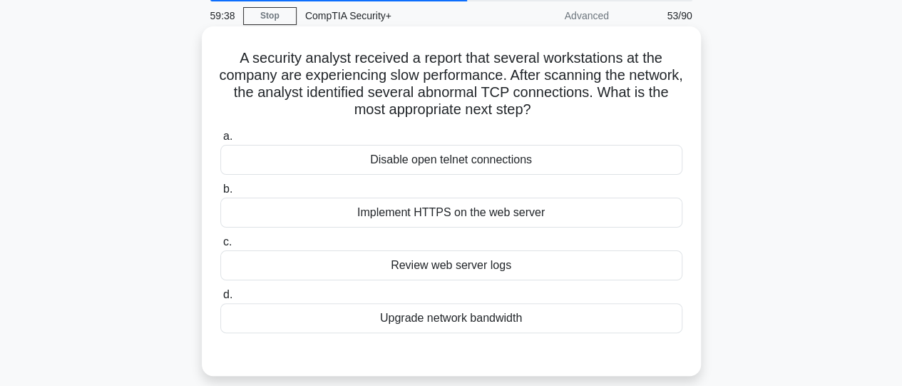
click at [506, 271] on div "Review web server logs" at bounding box center [451, 265] width 462 height 30
click at [220, 247] on input "c. Review web server logs" at bounding box center [220, 241] width 0 height 9
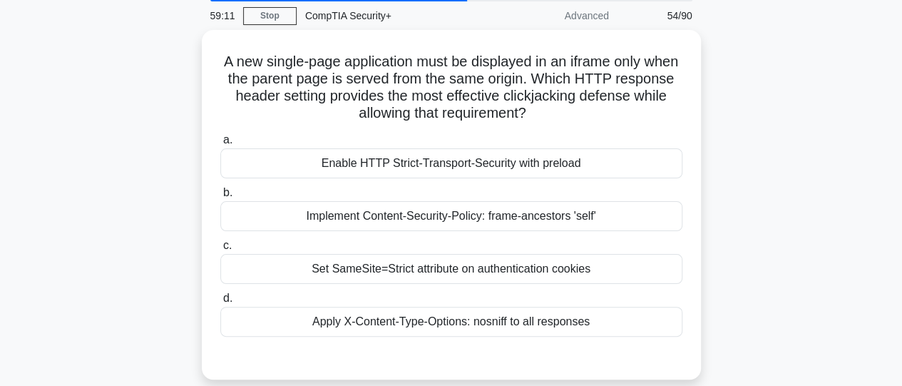
click at [506, 271] on div "Set SameSite=Strict attribute on authentication cookies" at bounding box center [451, 269] width 462 height 30
click at [220, 250] on input "c. Set SameSite=Strict attribute on authentication cookies" at bounding box center [220, 245] width 0 height 9
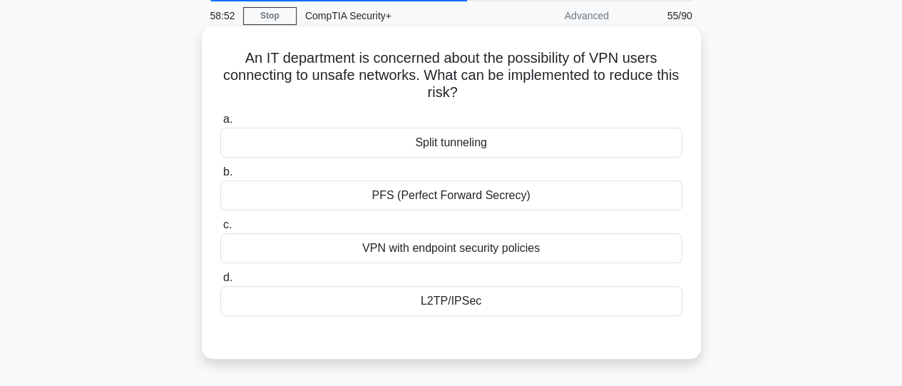
click at [496, 254] on div "VPN with endpoint security policies" at bounding box center [451, 248] width 462 height 30
click at [220, 230] on input "c. VPN with endpoint security policies" at bounding box center [220, 224] width 0 height 9
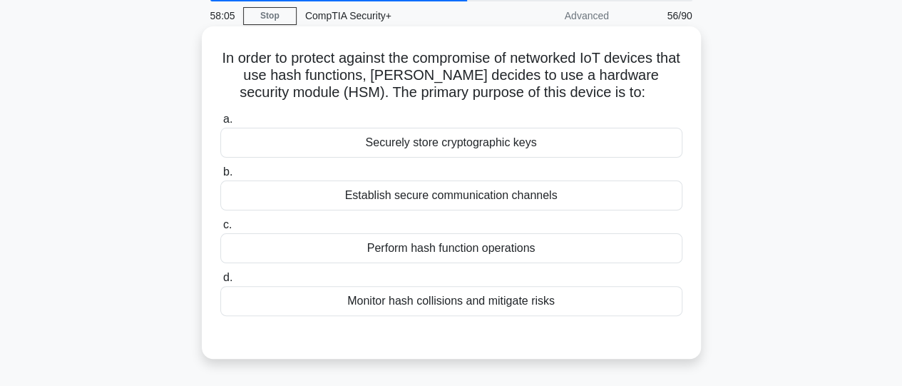
click at [485, 147] on div "Securely store cryptographic keys" at bounding box center [451, 143] width 462 height 30
click at [220, 124] on input "a. Securely store cryptographic keys" at bounding box center [220, 119] width 0 height 9
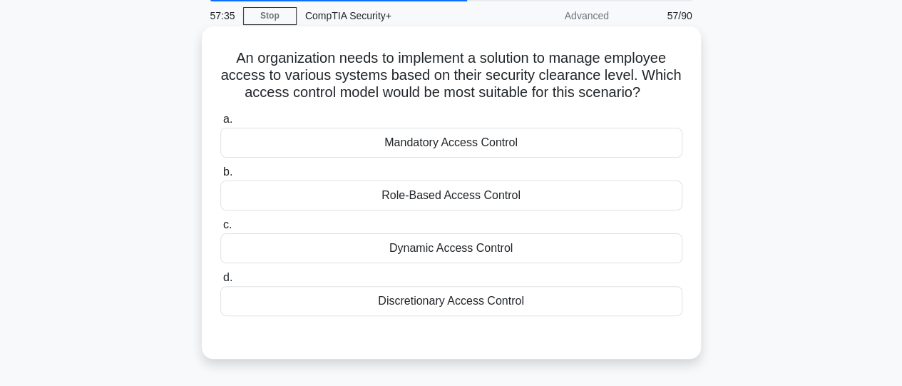
click at [460, 204] on div "Role-Based Access Control" at bounding box center [451, 195] width 462 height 30
click at [220, 177] on input "b. Role-Based Access Control" at bounding box center [220, 171] width 0 height 9
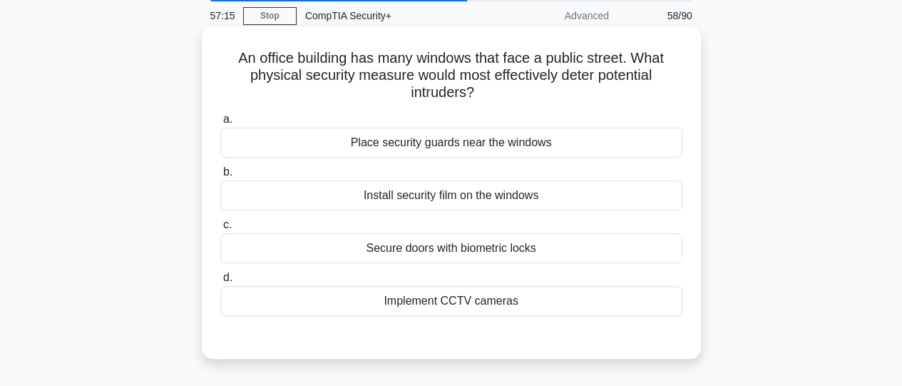
click at [475, 299] on div "Implement CCTV cameras" at bounding box center [451, 301] width 462 height 30
click at [220, 282] on input "d. Implement CCTV cameras" at bounding box center [220, 277] width 0 height 9
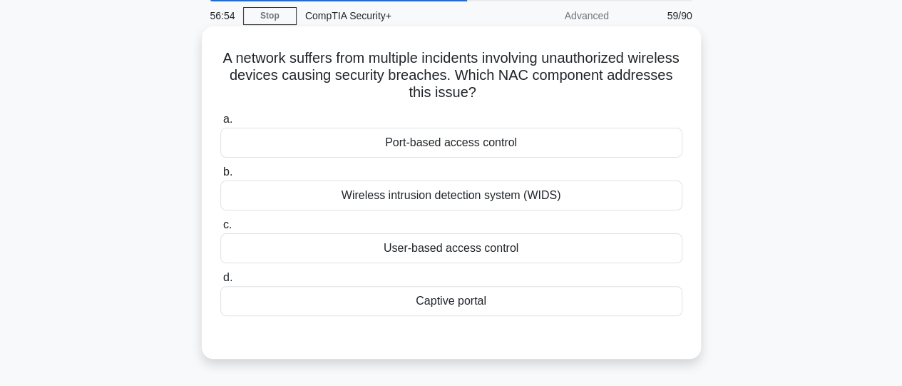
click at [466, 201] on div "Wireless intrusion detection system (WIDS)" at bounding box center [451, 195] width 462 height 30
click at [220, 177] on input "b. Wireless intrusion detection system (WIDS)" at bounding box center [220, 171] width 0 height 9
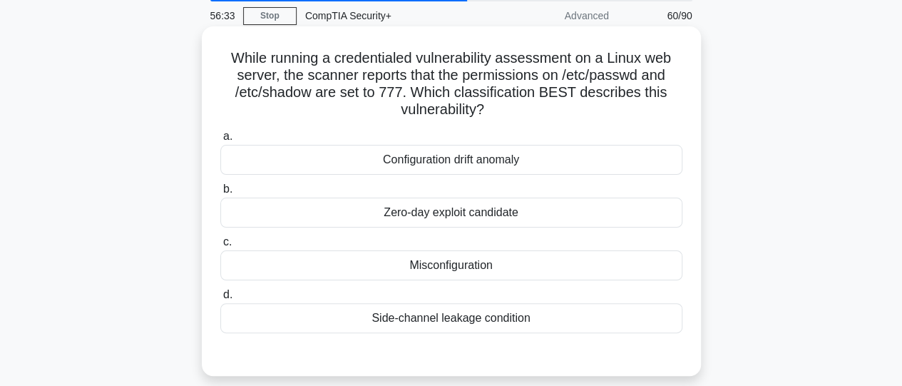
click at [475, 274] on div "Misconfiguration" at bounding box center [451, 265] width 462 height 30
click at [220, 247] on input "c. Misconfiguration" at bounding box center [220, 241] width 0 height 9
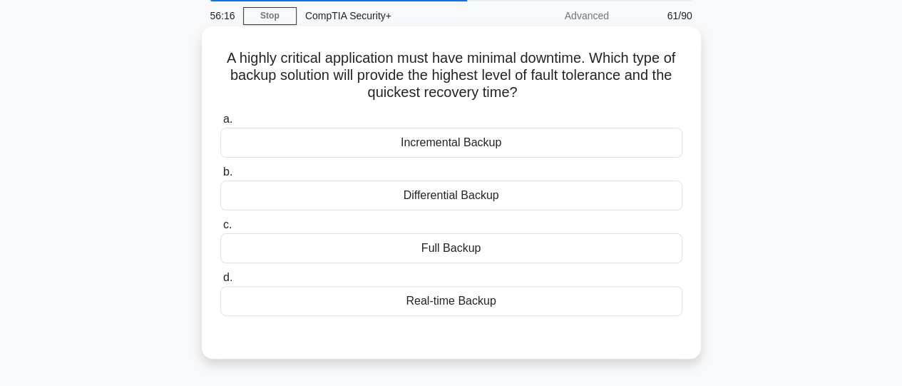
click at [460, 149] on div "Incremental Backup" at bounding box center [451, 143] width 462 height 30
click at [220, 124] on input "a. Incremental Backup" at bounding box center [220, 119] width 0 height 9
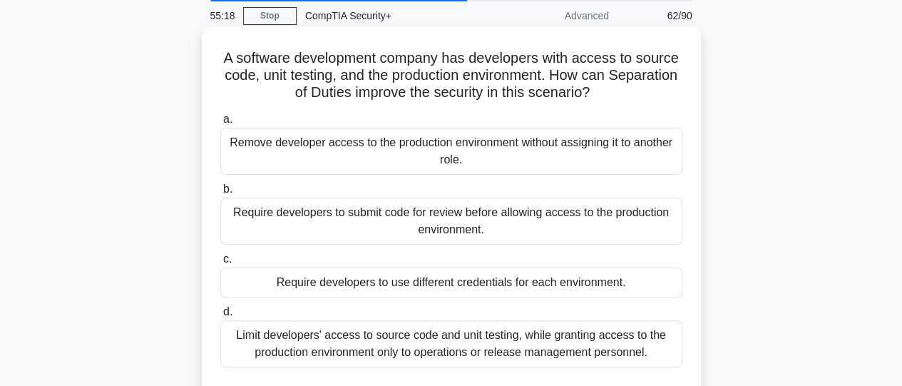
click at [468, 208] on div "Require developers to submit code for review before allowing access to the prod…" at bounding box center [451, 220] width 462 height 47
click at [220, 194] on input "b. Require developers to submit code for review before allowing access to the p…" at bounding box center [220, 189] width 0 height 9
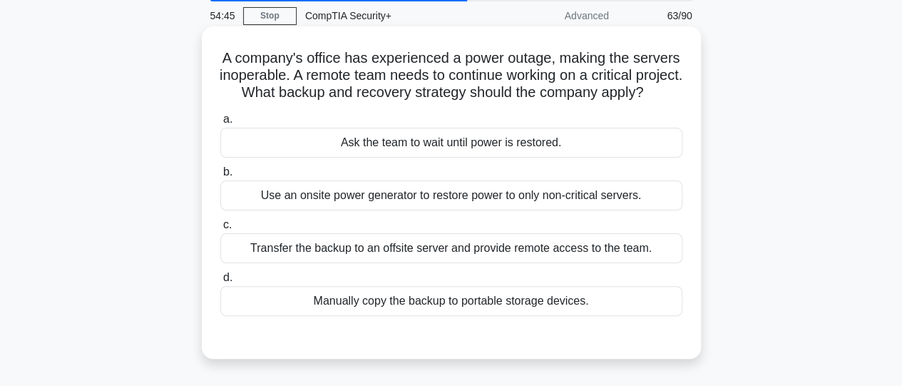
click at [474, 263] on div "Transfer the backup to an offsite server and provide remote access to the team." at bounding box center [451, 248] width 462 height 30
click at [220, 230] on input "c. Transfer the backup to an offsite server and provide remote access to the te…" at bounding box center [220, 224] width 0 height 9
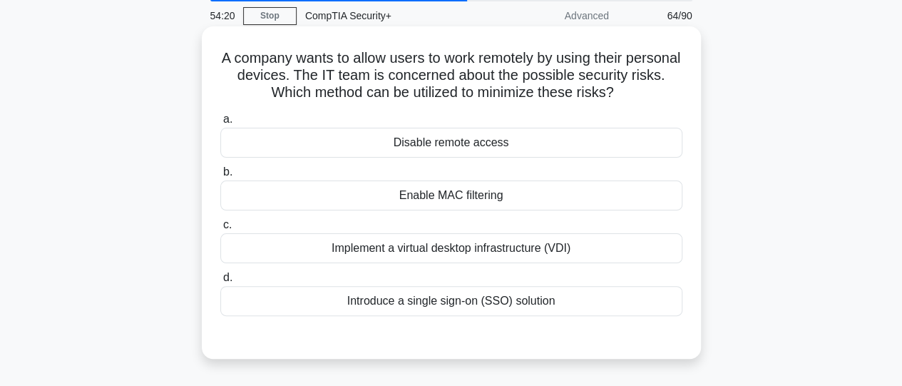
click at [468, 252] on div "Implement a virtual desktop infrastructure (VDI)" at bounding box center [451, 248] width 462 height 30
click at [220, 230] on input "c. Implement a virtual desktop infrastructure (VDI)" at bounding box center [220, 224] width 0 height 9
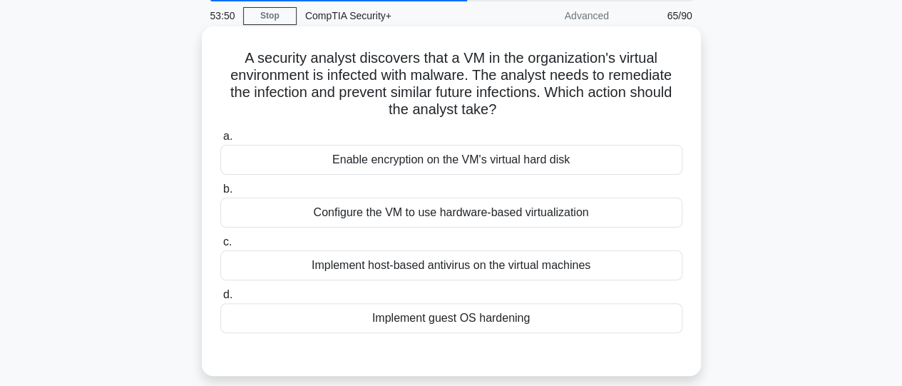
click at [463, 160] on div "Enable encryption on the VM's virtual hard disk" at bounding box center [451, 160] width 462 height 30
click at [220, 141] on input "a. Enable encryption on the VM's virtual hard disk" at bounding box center [220, 136] width 0 height 9
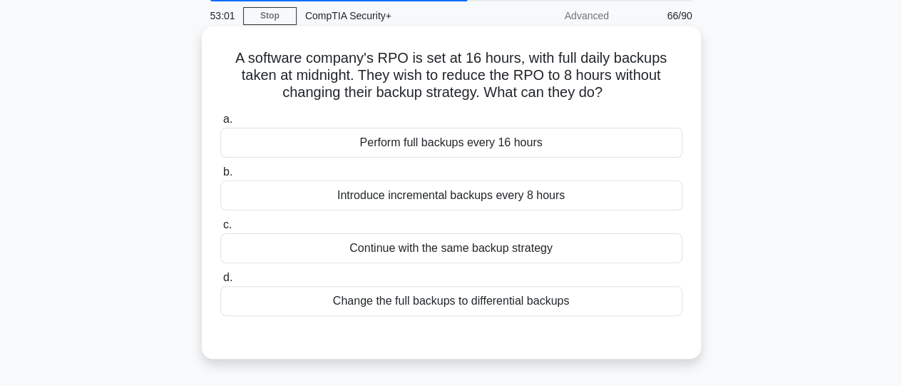
click at [459, 197] on div "Introduce incremental backups every 8 hours" at bounding box center [451, 195] width 462 height 30
click at [220, 177] on input "b. Introduce incremental backups every 8 hours" at bounding box center [220, 171] width 0 height 9
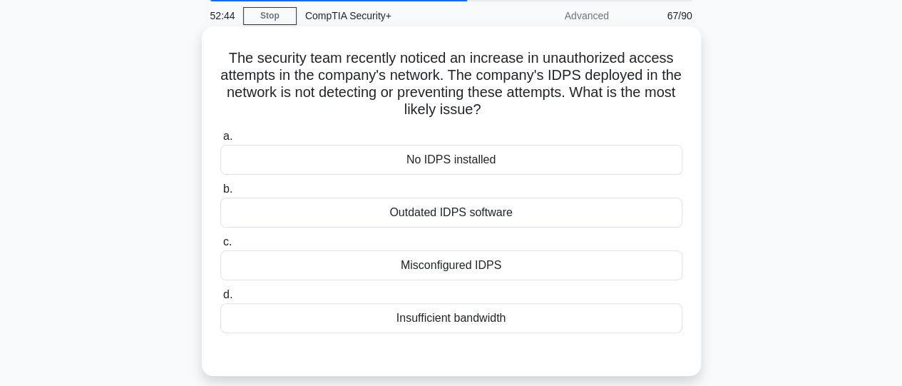
click at [451, 269] on div "Misconfigured IDPS" at bounding box center [451, 265] width 462 height 30
click at [220, 247] on input "c. Misconfigured IDPS" at bounding box center [220, 241] width 0 height 9
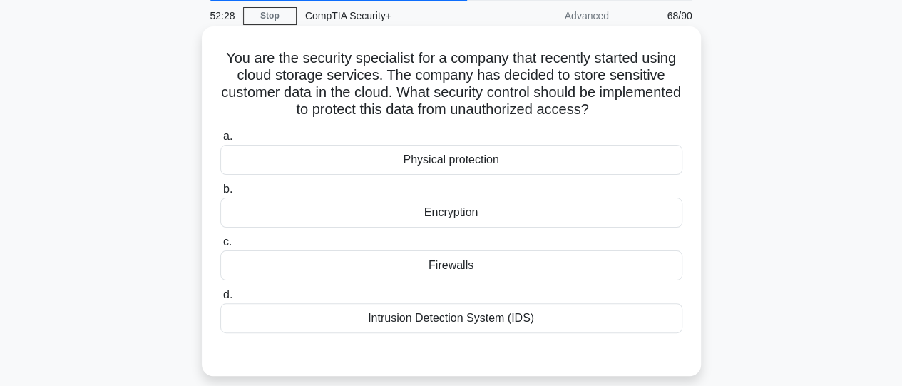
click at [450, 218] on div "Encryption" at bounding box center [451, 212] width 462 height 30
click at [220, 194] on input "b. Encryption" at bounding box center [220, 189] width 0 height 9
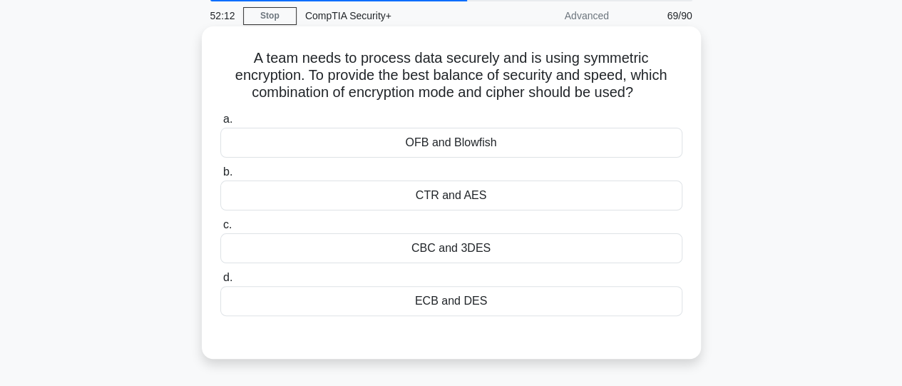
click at [448, 202] on div "CTR and AES" at bounding box center [451, 195] width 462 height 30
click at [220, 177] on input "b. CTR and AES" at bounding box center [220, 171] width 0 height 9
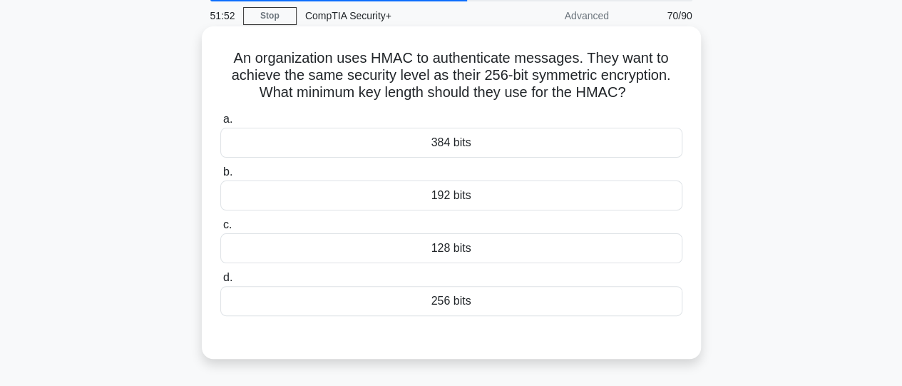
click at [459, 301] on div "256 bits" at bounding box center [451, 301] width 462 height 30
click at [220, 282] on input "d. 256 bits" at bounding box center [220, 277] width 0 height 9
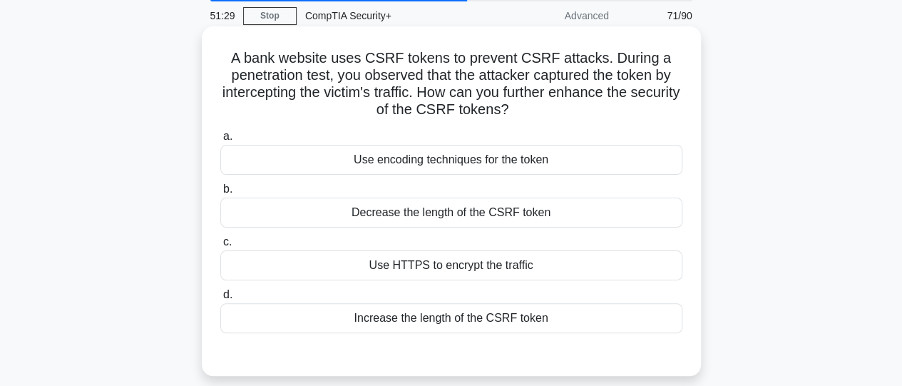
click at [453, 274] on div "Use HTTPS to encrypt the traffic" at bounding box center [451, 265] width 462 height 30
click at [220, 247] on input "c. Use HTTPS to encrypt the traffic" at bounding box center [220, 241] width 0 height 9
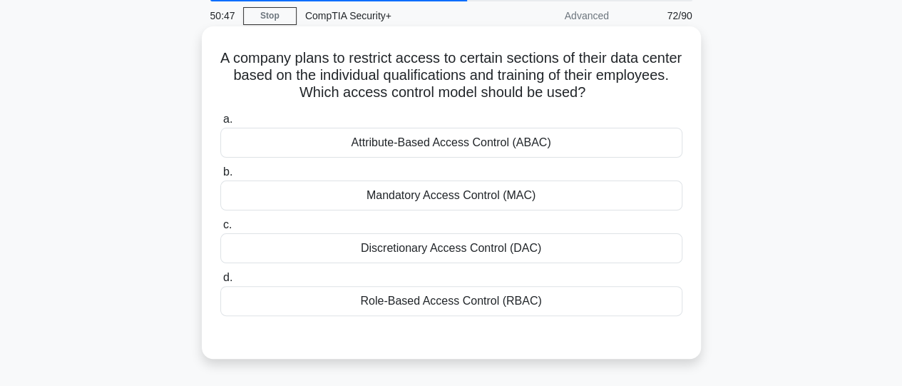
click at [425, 256] on div "Discretionary Access Control (DAC)" at bounding box center [451, 248] width 462 height 30
click at [220, 230] on input "c. Discretionary Access Control (DAC)" at bounding box center [220, 224] width 0 height 9
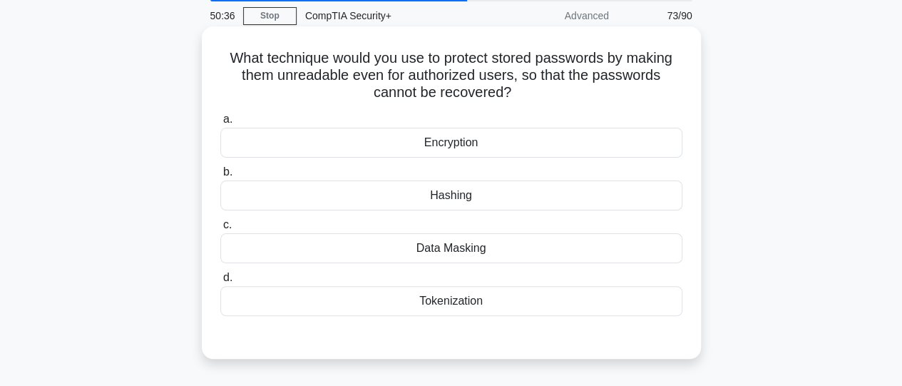
click at [450, 198] on div "Hashing" at bounding box center [451, 195] width 462 height 30
click at [220, 177] on input "b. Hashing" at bounding box center [220, 171] width 0 height 9
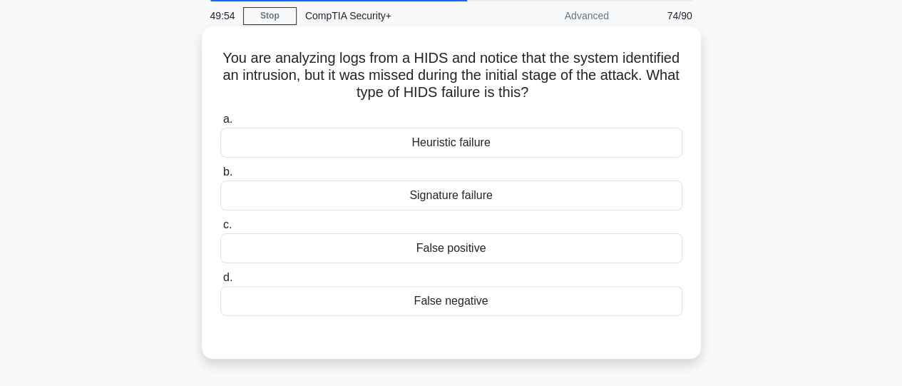
click at [455, 256] on div "False positive" at bounding box center [451, 248] width 462 height 30
click at [220, 230] on input "c. False positive" at bounding box center [220, 224] width 0 height 9
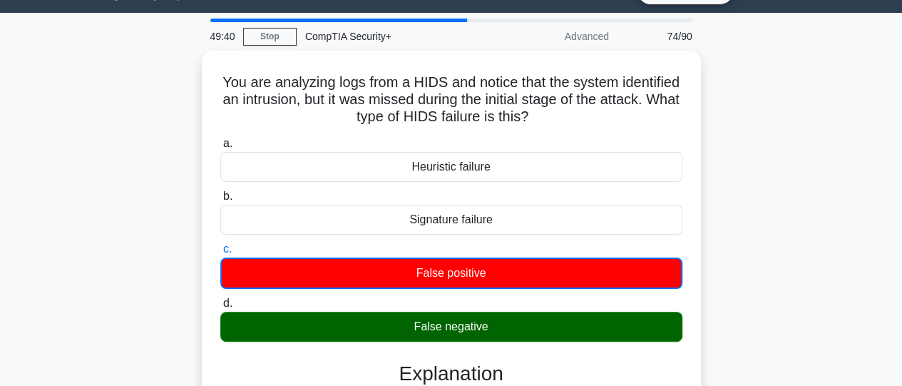
scroll to position [26, 0]
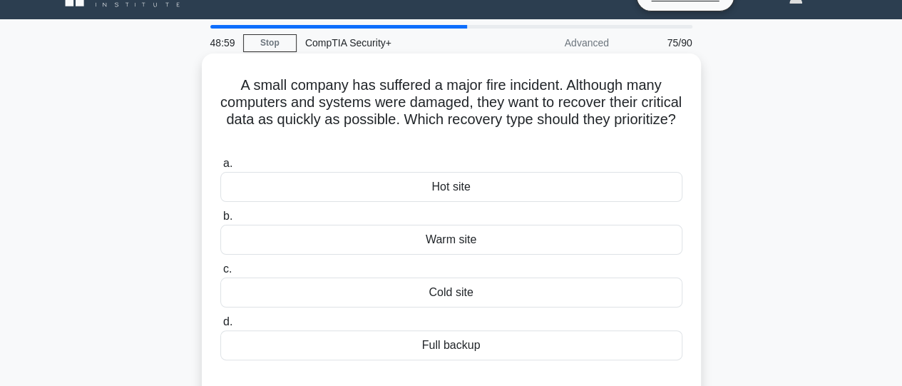
click at [471, 239] on div "Warm site" at bounding box center [451, 240] width 462 height 30
click at [220, 221] on input "b. Warm site" at bounding box center [220, 216] width 0 height 9
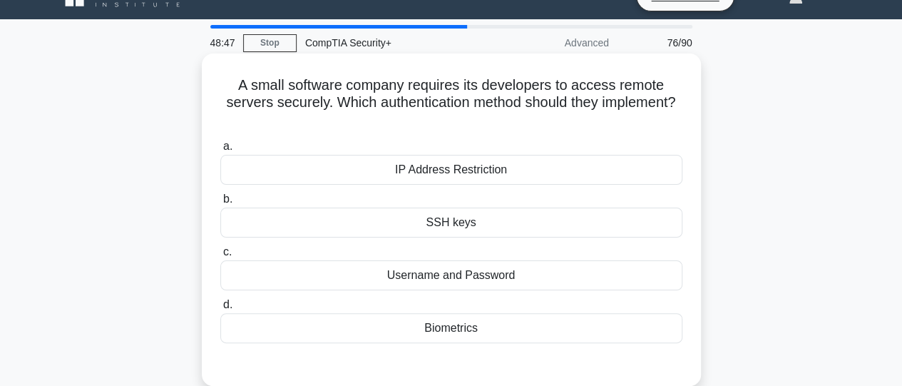
click at [468, 229] on div "SSH keys" at bounding box center [451, 222] width 462 height 30
click at [220, 204] on input "b. SSH keys" at bounding box center [220, 199] width 0 height 9
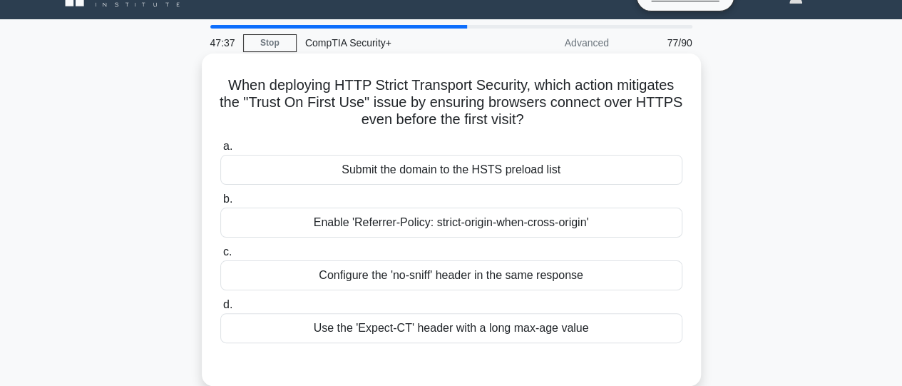
click at [456, 220] on div "Enable 'Referrer-Policy: strict-origin-when-cross-origin'" at bounding box center [451, 222] width 462 height 30
click at [220, 204] on input "b. Enable 'Referrer-Policy: strict-origin-when-cross-origin'" at bounding box center [220, 199] width 0 height 9
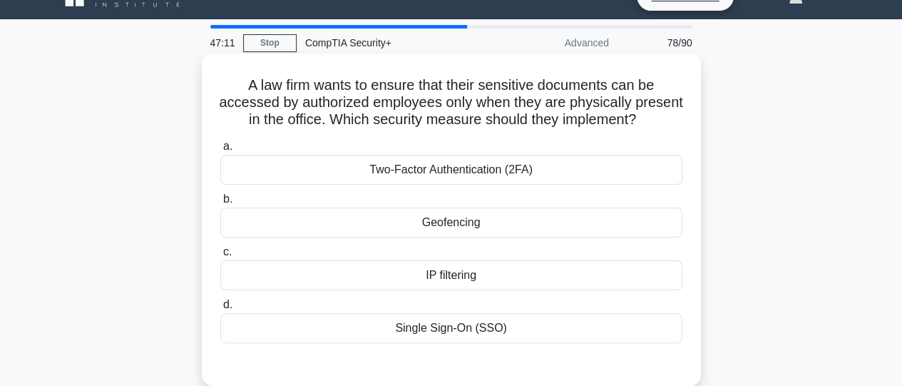
click at [443, 237] on div "Geofencing" at bounding box center [451, 222] width 462 height 30
click at [220, 204] on input "b. Geofencing" at bounding box center [220, 199] width 0 height 9
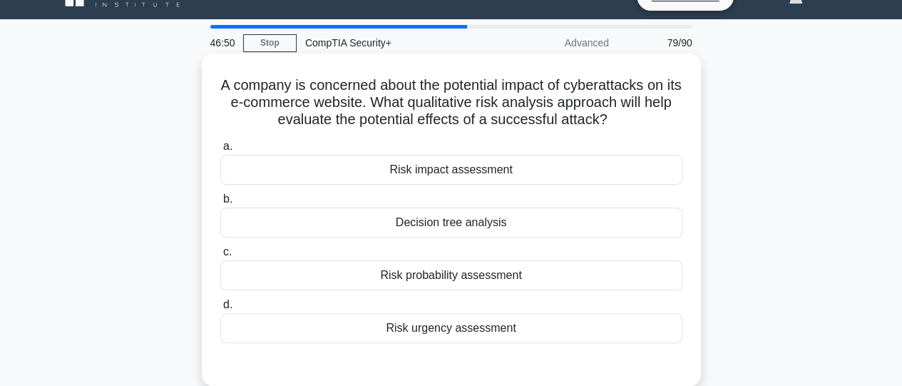
click at [449, 179] on div "Risk impact assessment" at bounding box center [451, 170] width 462 height 30
click at [220, 151] on input "a. Risk impact assessment" at bounding box center [220, 146] width 0 height 9
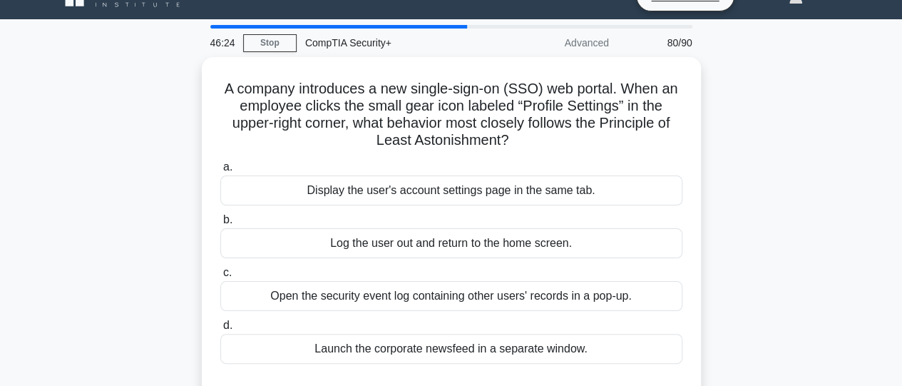
click at [449, 179] on div "Display the user's account settings page in the same tab." at bounding box center [451, 190] width 462 height 30
click at [220, 172] on input "a. Display the user's account settings page in the same tab." at bounding box center [220, 167] width 0 height 9
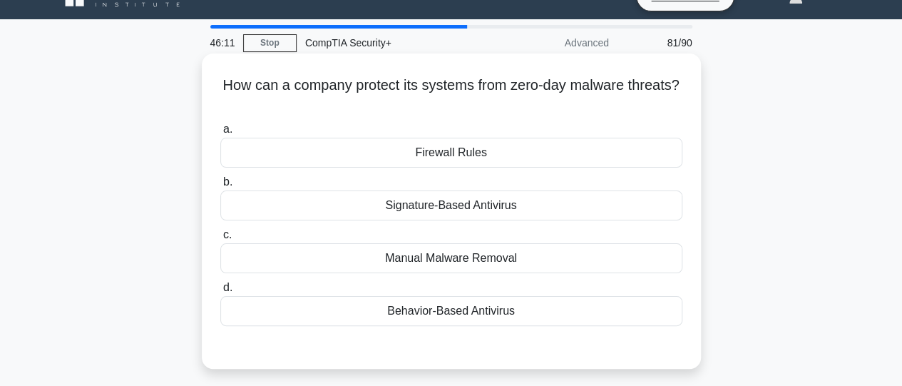
click at [459, 311] on div "Behavior-Based Antivirus" at bounding box center [451, 311] width 462 height 30
click at [220, 292] on input "d. Behavior-Based Antivirus" at bounding box center [220, 287] width 0 height 9
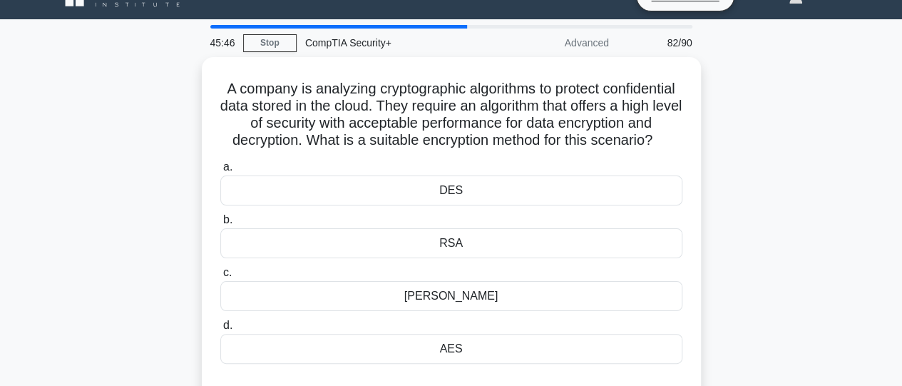
click at [459, 311] on div "Diffie-Hellman" at bounding box center [451, 296] width 462 height 30
click at [220, 277] on input "c. Diffie-Hellman" at bounding box center [220, 272] width 0 height 9
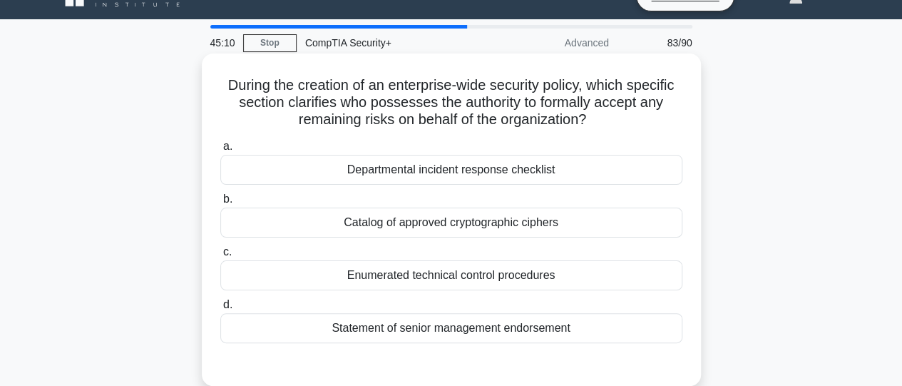
click at [591, 172] on div "Departmental incident response checklist" at bounding box center [451, 170] width 462 height 30
click at [220, 151] on input "a. Departmental incident response checklist" at bounding box center [220, 146] width 0 height 9
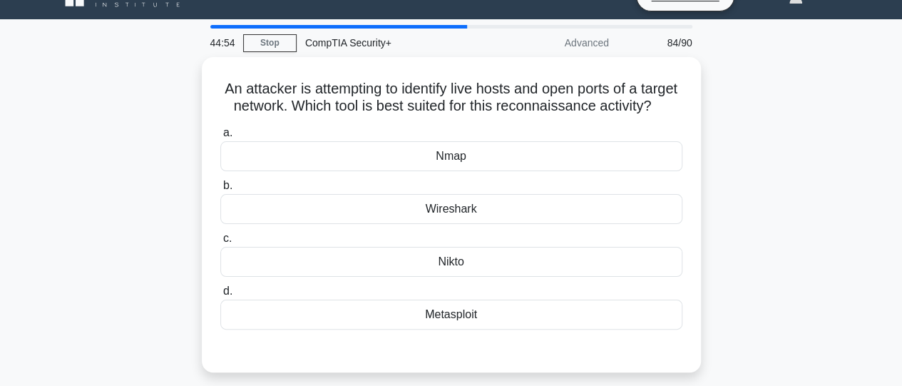
click at [591, 171] on div "Nmap" at bounding box center [451, 156] width 462 height 30
click at [220, 138] on input "a. Nmap" at bounding box center [220, 132] width 0 height 9
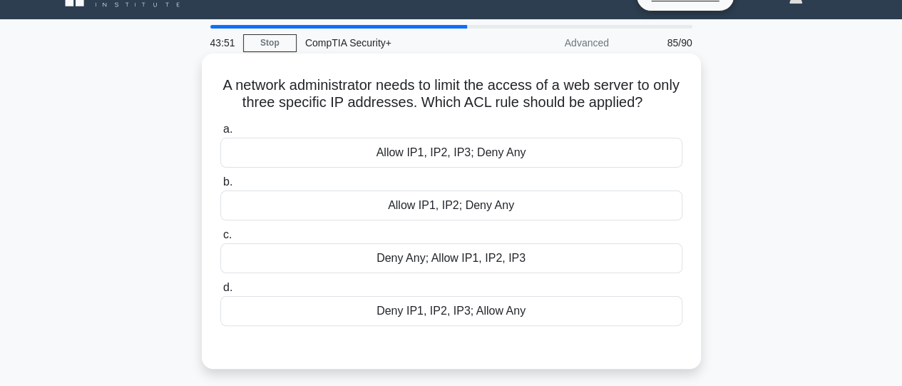
click at [517, 161] on div "Allow IP1, IP2, IP3; Deny Any" at bounding box center [451, 153] width 462 height 30
click at [220, 134] on input "a. Allow IP1, IP2, IP3; Deny Any" at bounding box center [220, 129] width 0 height 9
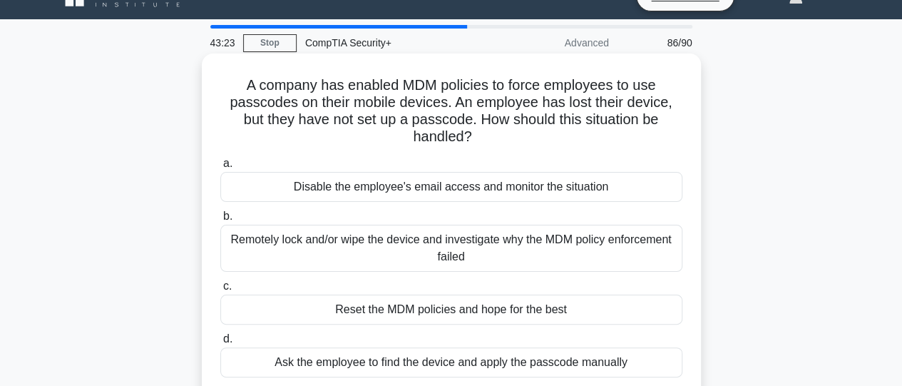
click at [576, 250] on div "Remotely lock and/or wipe the device and investigate why the MDM policy enforce…" at bounding box center [451, 248] width 462 height 47
click at [220, 221] on input "b. Remotely lock and/or wipe the device and investigate why the MDM policy enfo…" at bounding box center [220, 216] width 0 height 9
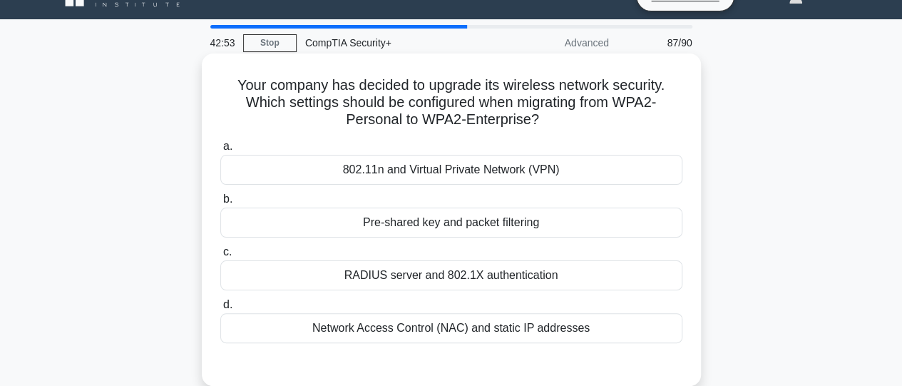
click at [527, 236] on div "Pre-shared key and packet filtering" at bounding box center [451, 222] width 462 height 30
click at [220, 204] on input "b. Pre-shared key and packet filtering" at bounding box center [220, 199] width 0 height 9
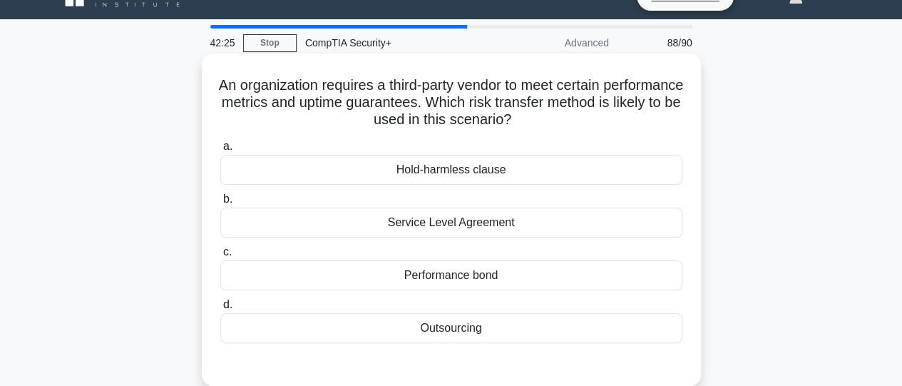
click at [504, 229] on div "Service Level Agreement" at bounding box center [451, 222] width 462 height 30
click at [220, 204] on input "b. Service Level Agreement" at bounding box center [220, 199] width 0 height 9
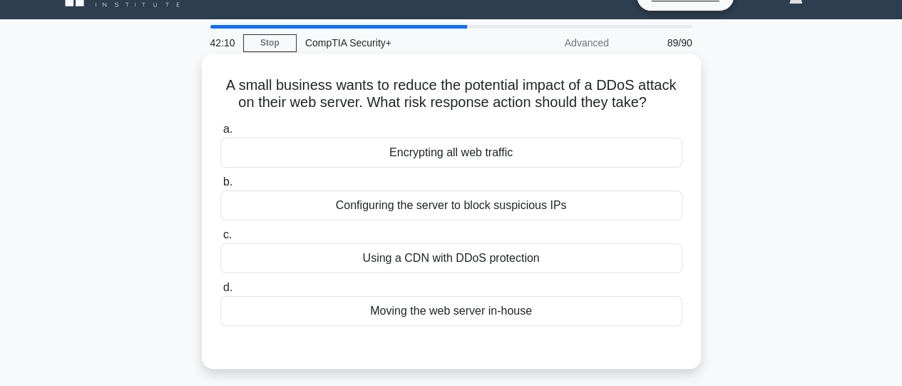
click at [507, 269] on div "Using a CDN with DDoS protection" at bounding box center [451, 258] width 462 height 30
click at [220, 239] on input "c. Using a CDN with DDoS protection" at bounding box center [220, 234] width 0 height 9
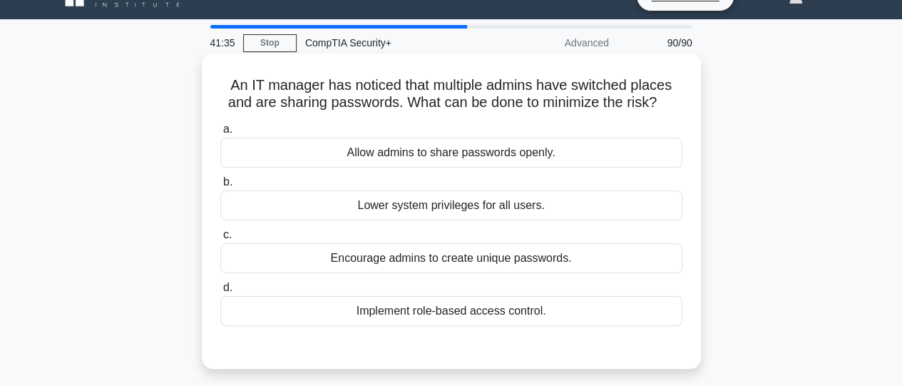
click at [513, 314] on div "Implement role-based access control." at bounding box center [451, 311] width 462 height 30
click at [220, 292] on input "d. Implement role-based access control." at bounding box center [220, 287] width 0 height 9
